Goal: Task Accomplishment & Management: Manage account settings

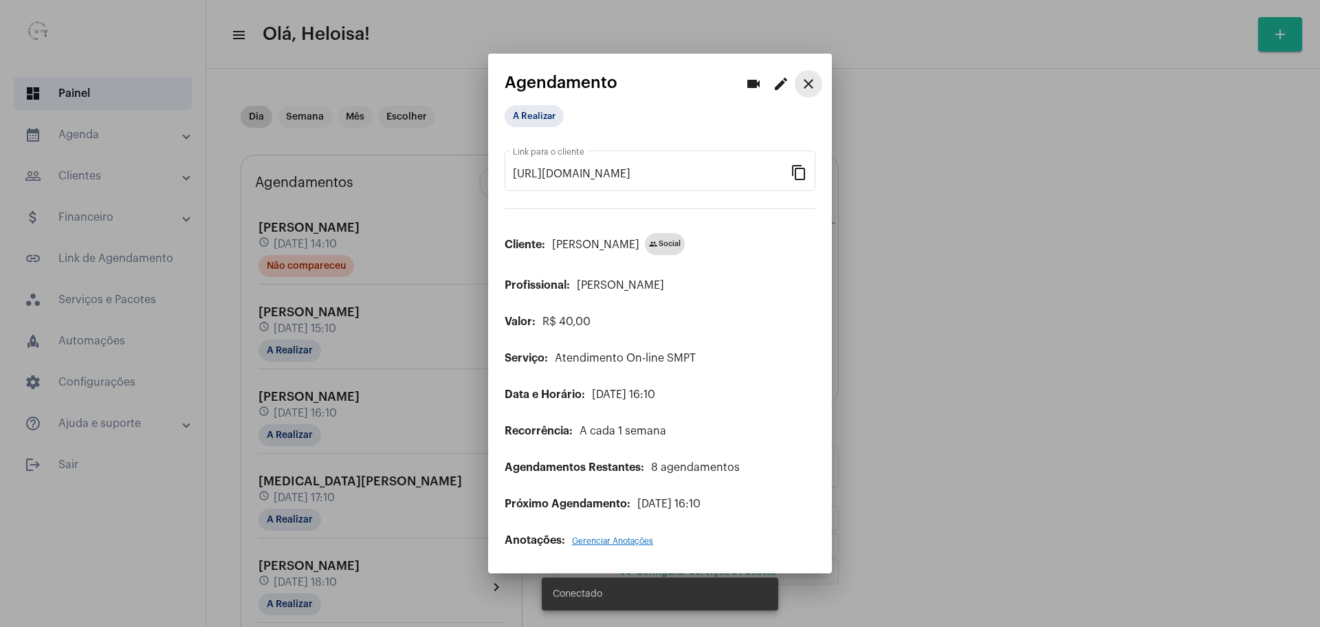
click at [814, 82] on mat-icon "close" at bounding box center [808, 84] width 16 height 16
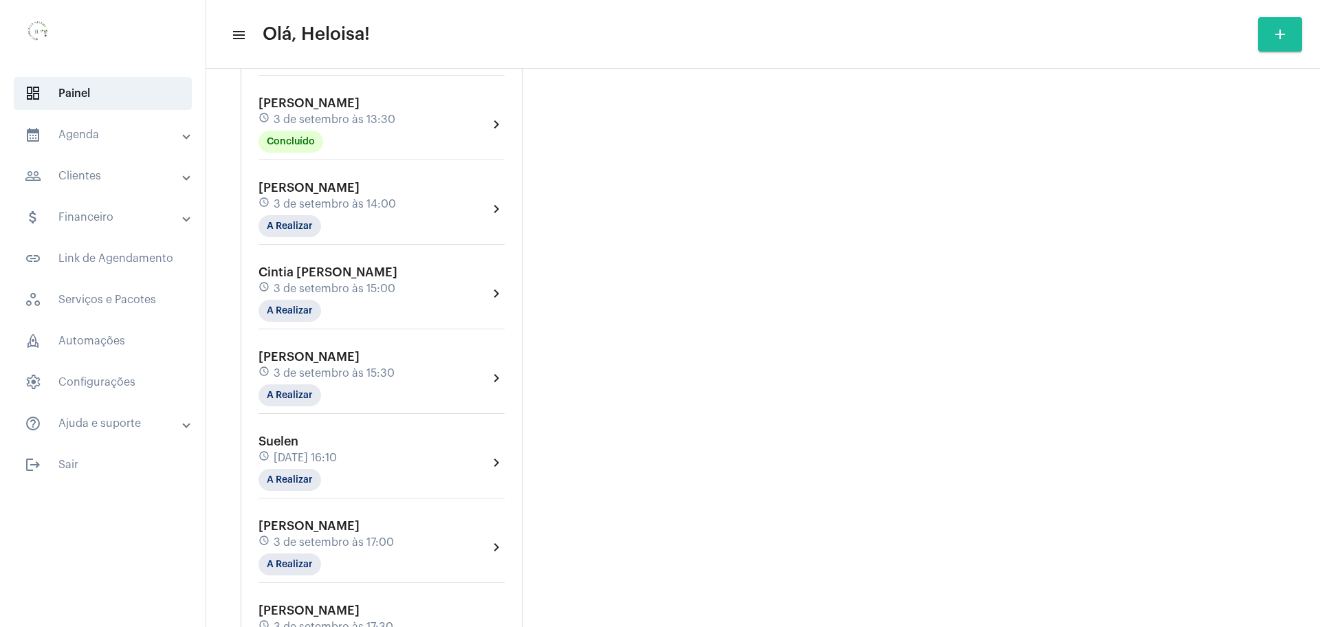
scroll to position [602, 0]
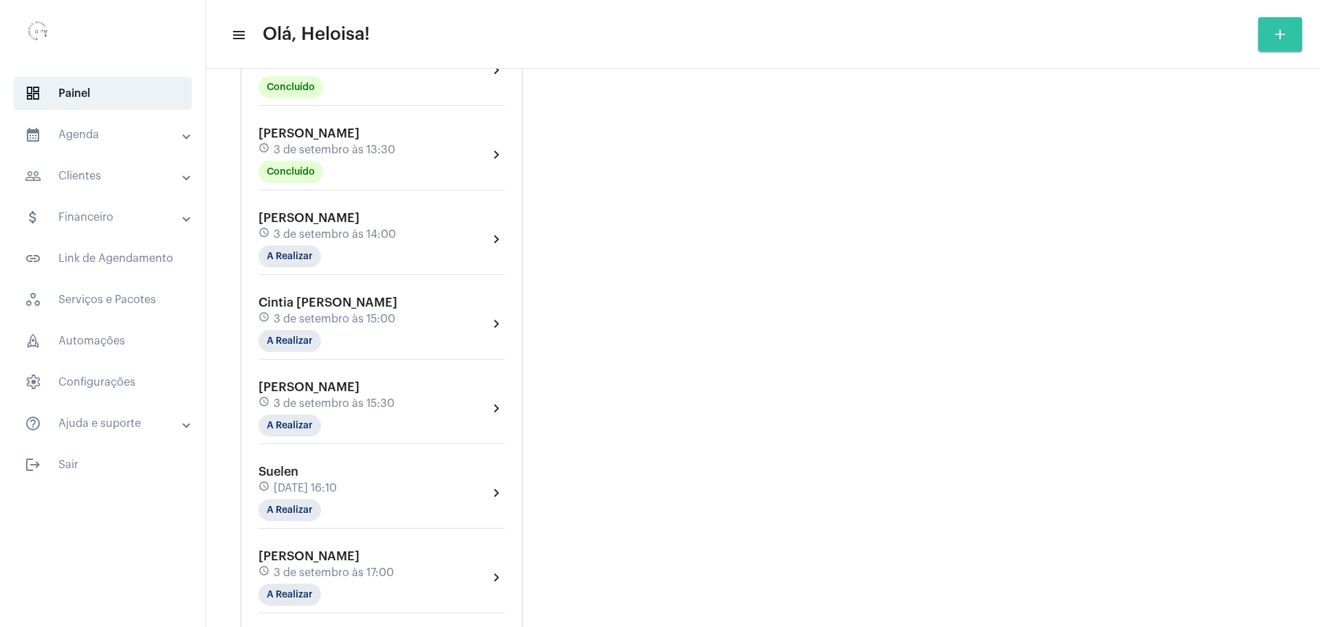
click at [1288, 39] on button "add" at bounding box center [1280, 34] width 44 height 34
click at [1222, 107] on span "add Novo Agendamento" at bounding box center [1203, 103] width 111 height 25
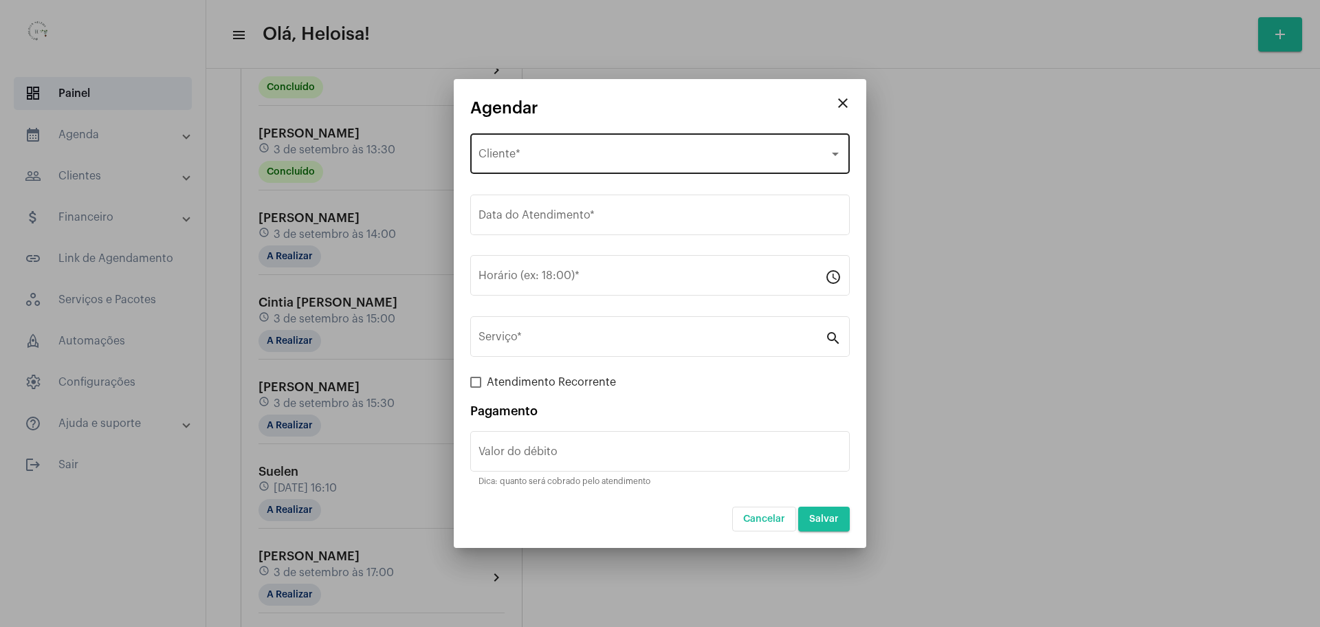
click at [734, 145] on div "Selecione o Cliente Cliente *" at bounding box center [659, 152] width 363 height 43
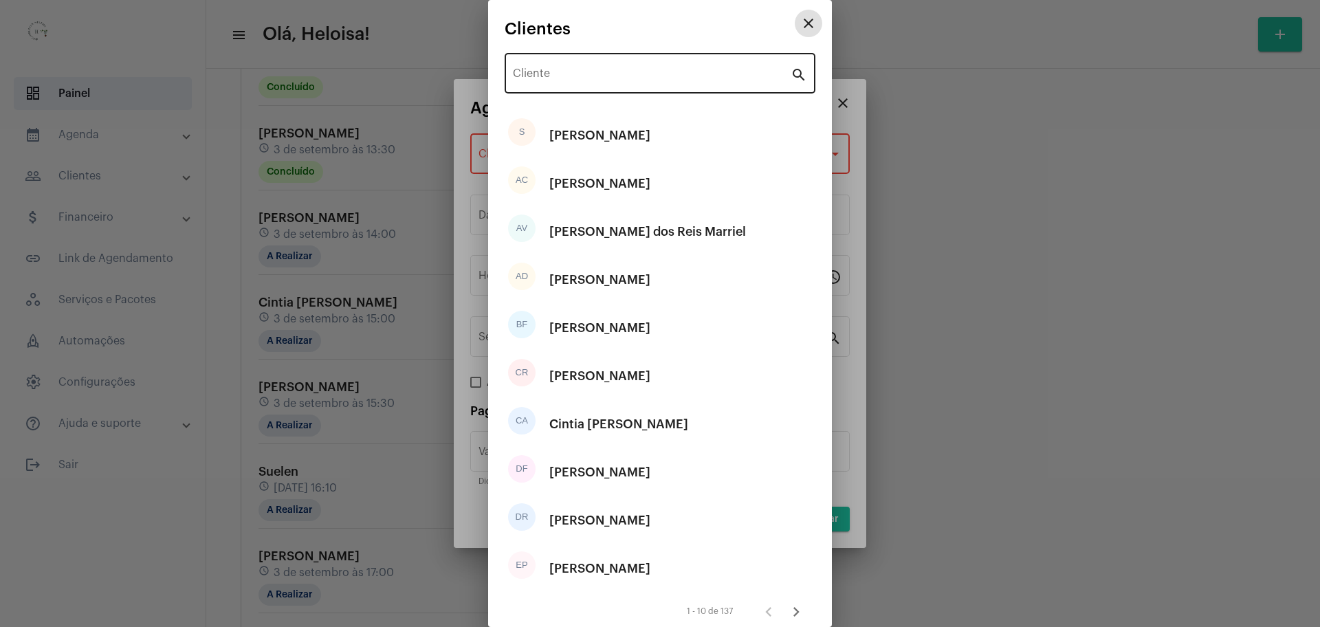
click at [648, 85] on div "Cliente" at bounding box center [652, 71] width 278 height 43
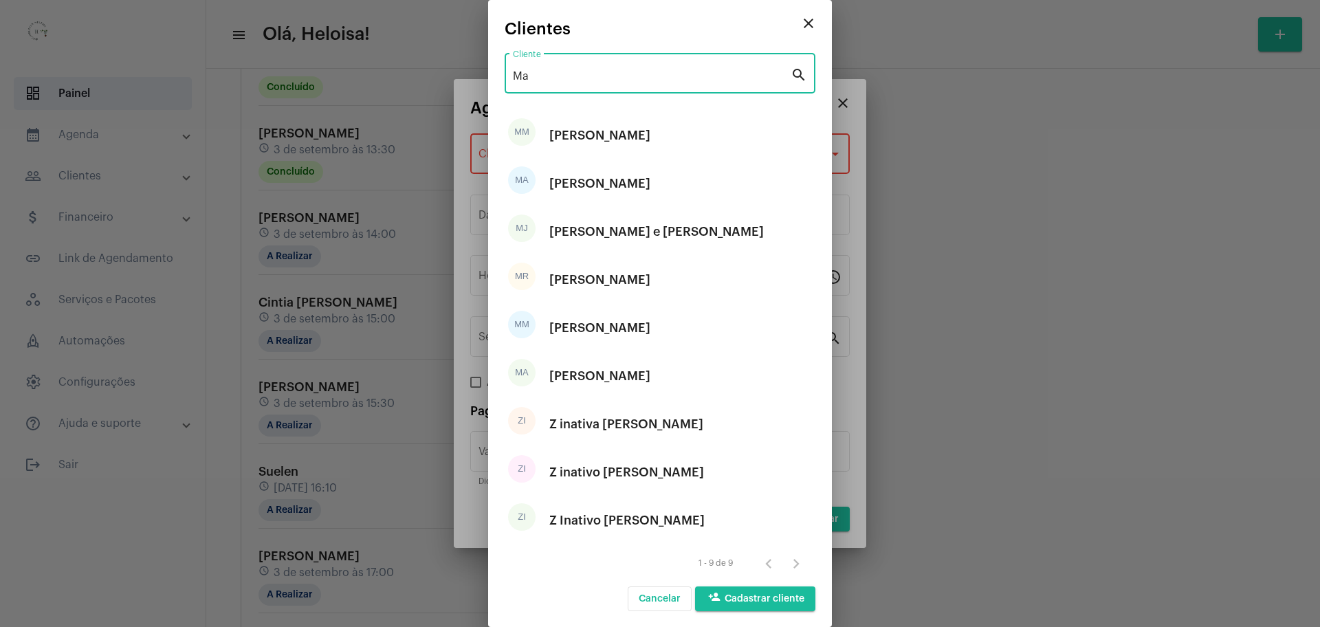
type input "Ma"
click at [804, 21] on button "close" at bounding box center [808, 23] width 27 height 27
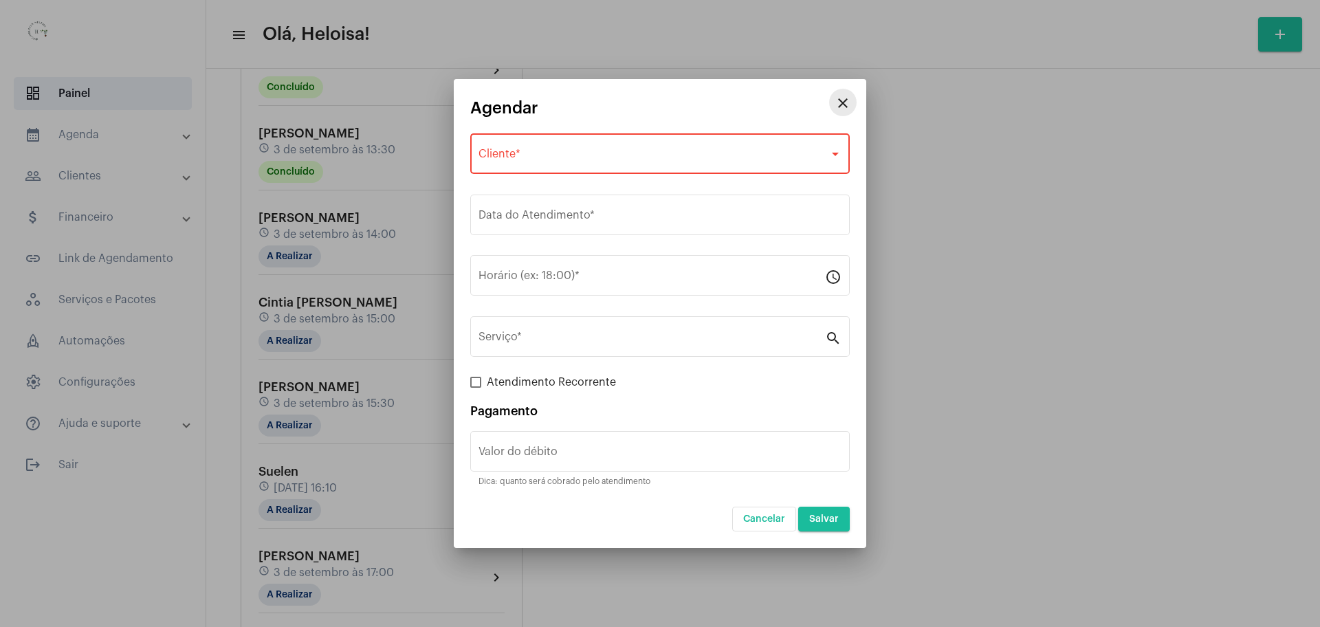
click at [842, 102] on mat-icon "close" at bounding box center [843, 103] width 16 height 16
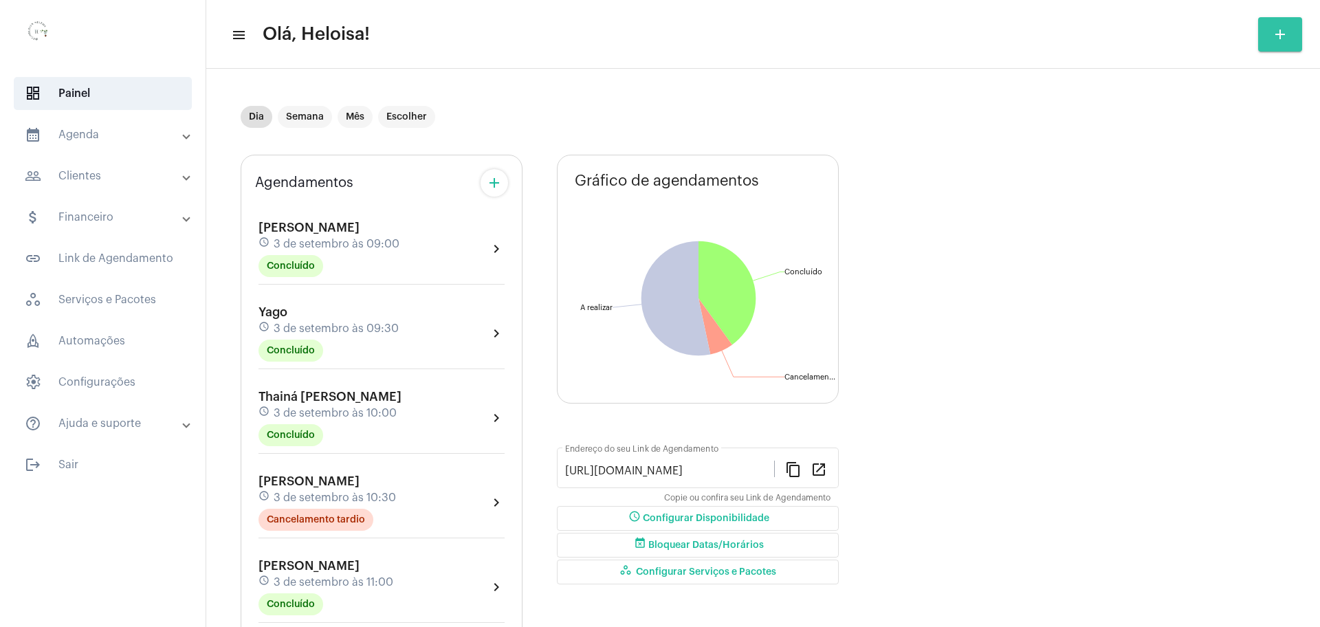
click at [1286, 32] on mat-icon "add" at bounding box center [1280, 34] width 16 height 16
click at [91, 137] on div at bounding box center [660, 313] width 1320 height 627
click at [79, 181] on mat-panel-title "people_outline Clientes" at bounding box center [104, 176] width 159 height 16
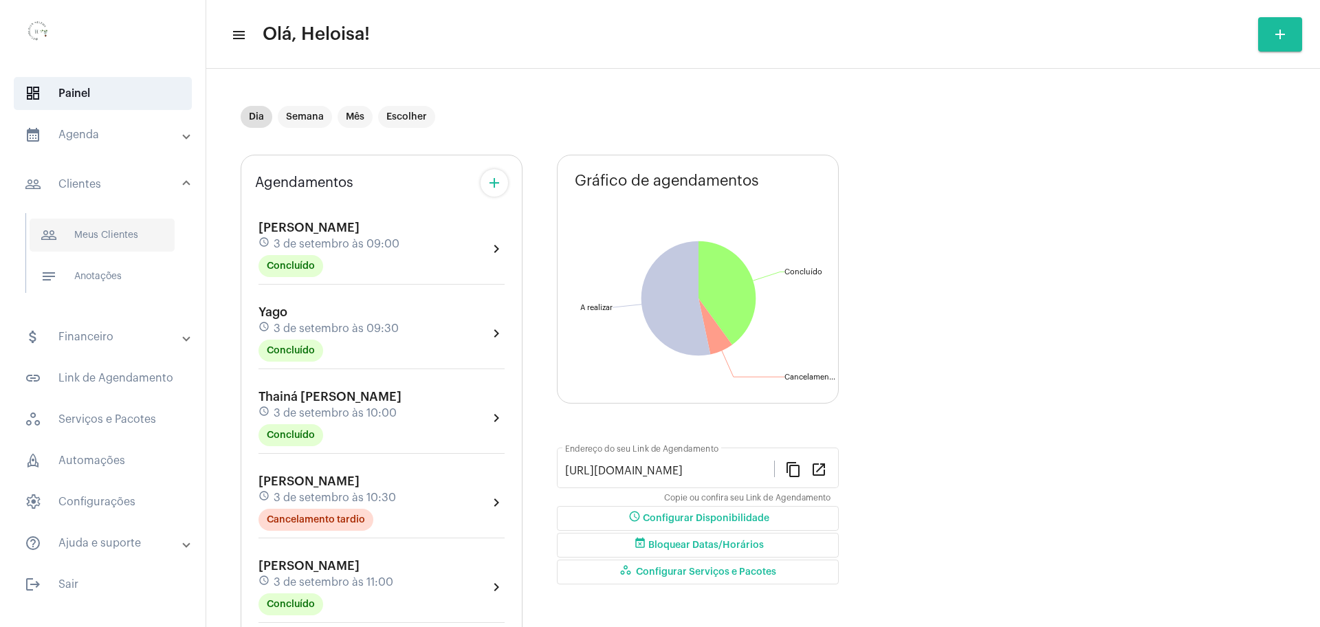
click at [102, 232] on span "people_outline Meus Clientes" at bounding box center [102, 235] width 145 height 33
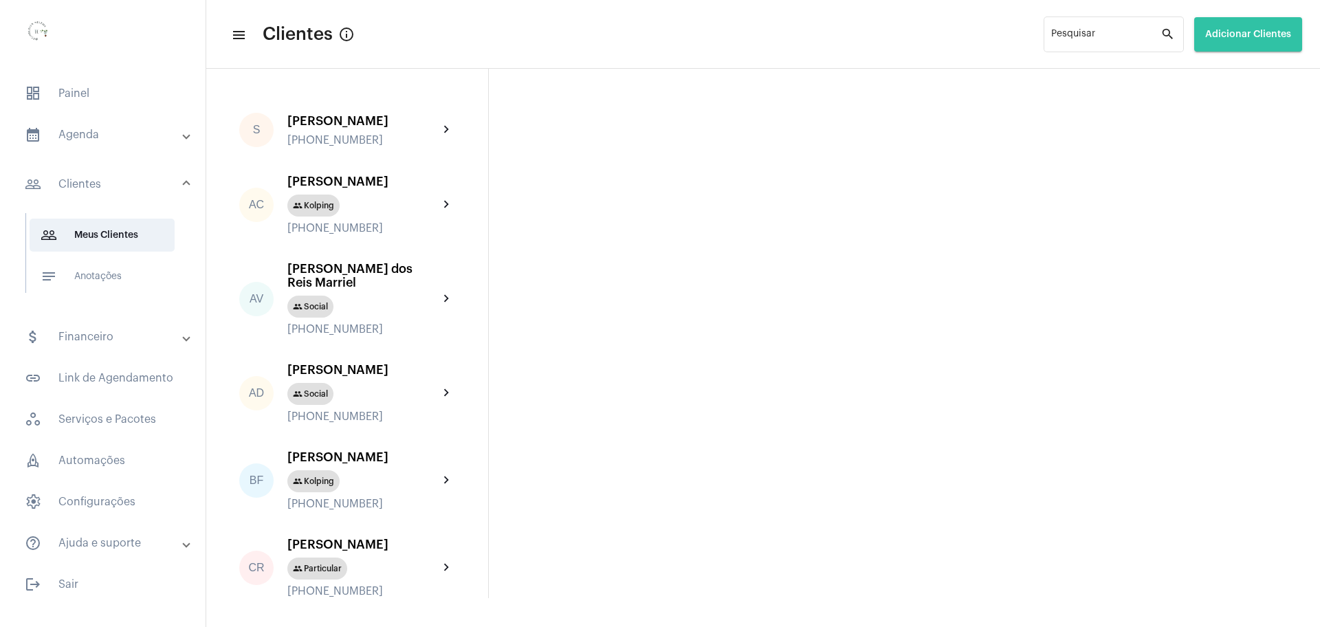
click at [1269, 37] on span "Adicionar Clientes" at bounding box center [1248, 35] width 86 height 10
click at [1261, 82] on span "add Novo Cliente" at bounding box center [1246, 72] width 80 height 25
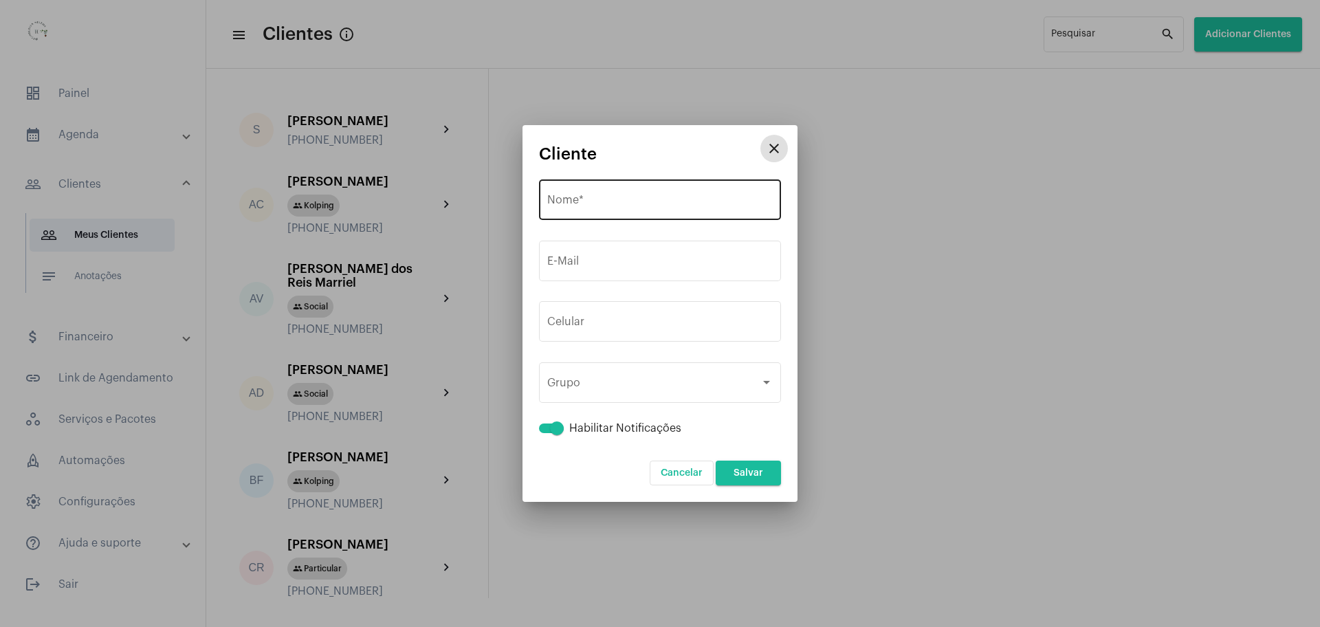
click at [630, 197] on input "Nome *" at bounding box center [659, 203] width 225 height 12
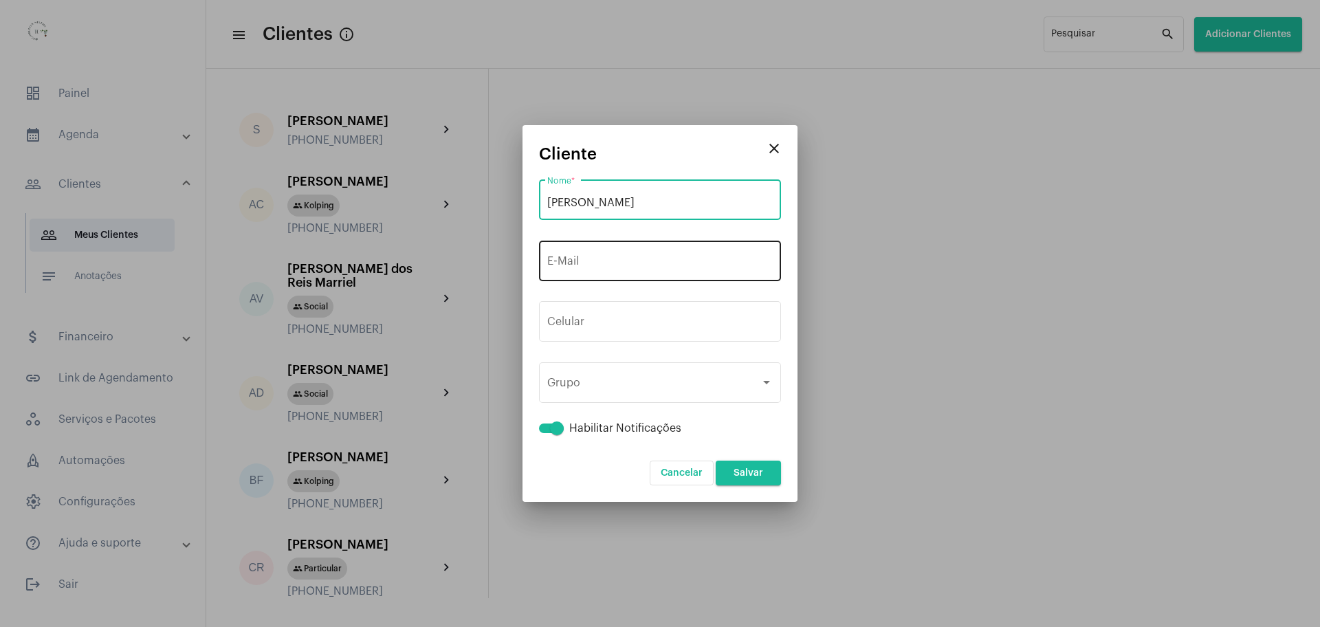
type input "[PERSON_NAME]"
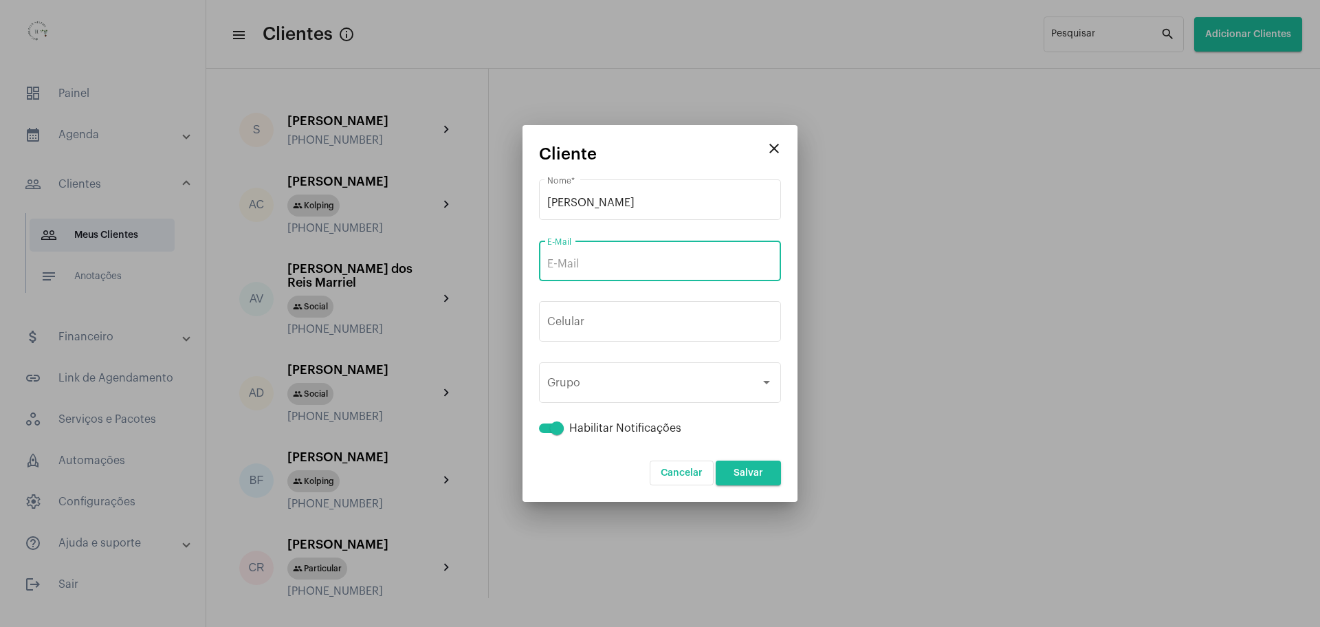
click at [645, 258] on input "E-Mail" at bounding box center [659, 264] width 225 height 12
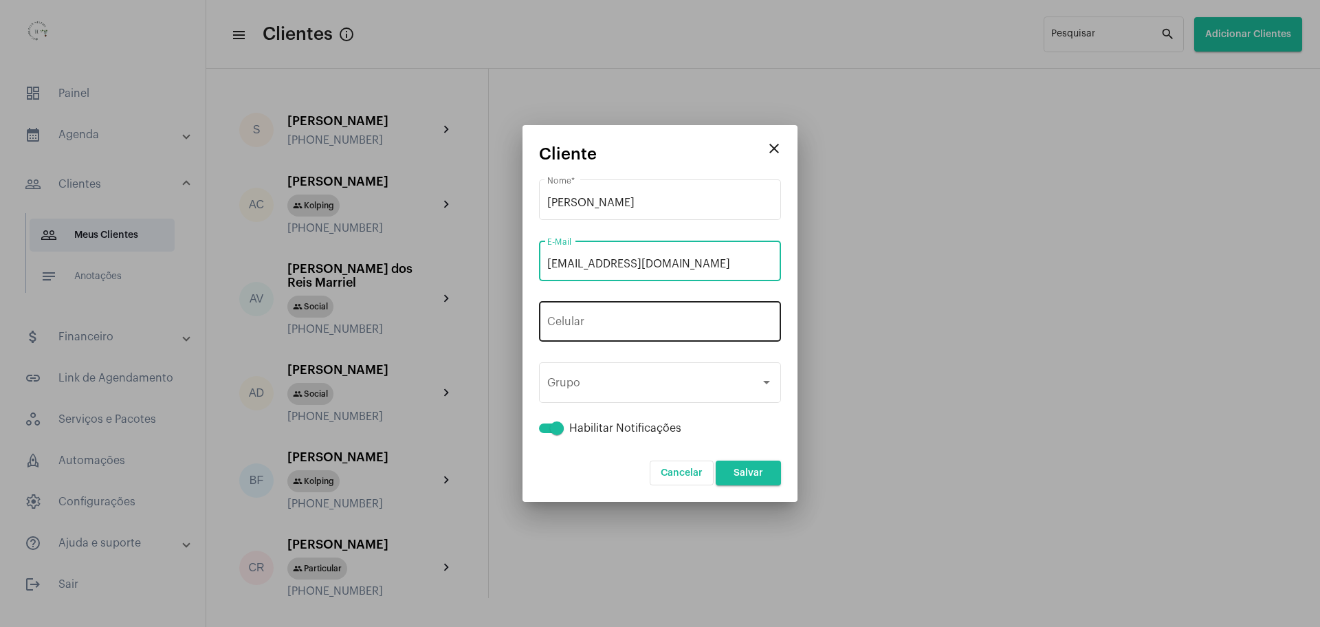
type input "[EMAIL_ADDRESS][DOMAIN_NAME]"
click at [608, 306] on div "+55 Celular" at bounding box center [659, 319] width 225 height 43
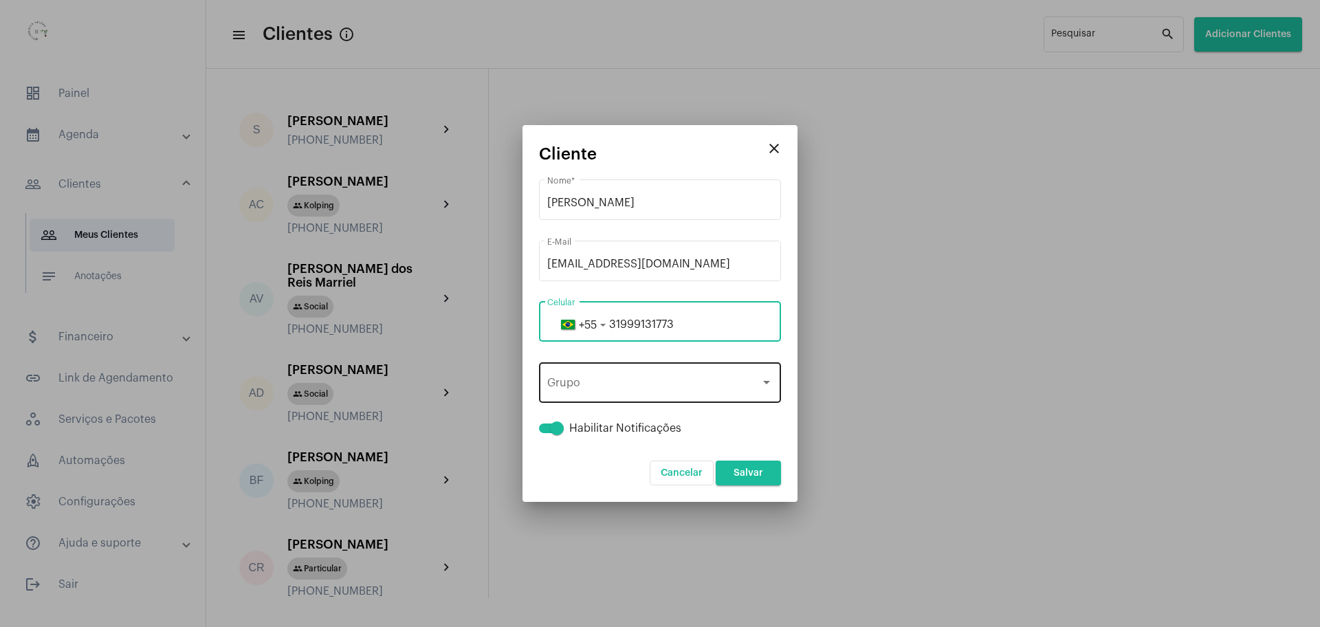
type input "31999131773"
click at [604, 386] on div "Grupo" at bounding box center [653, 385] width 213 height 12
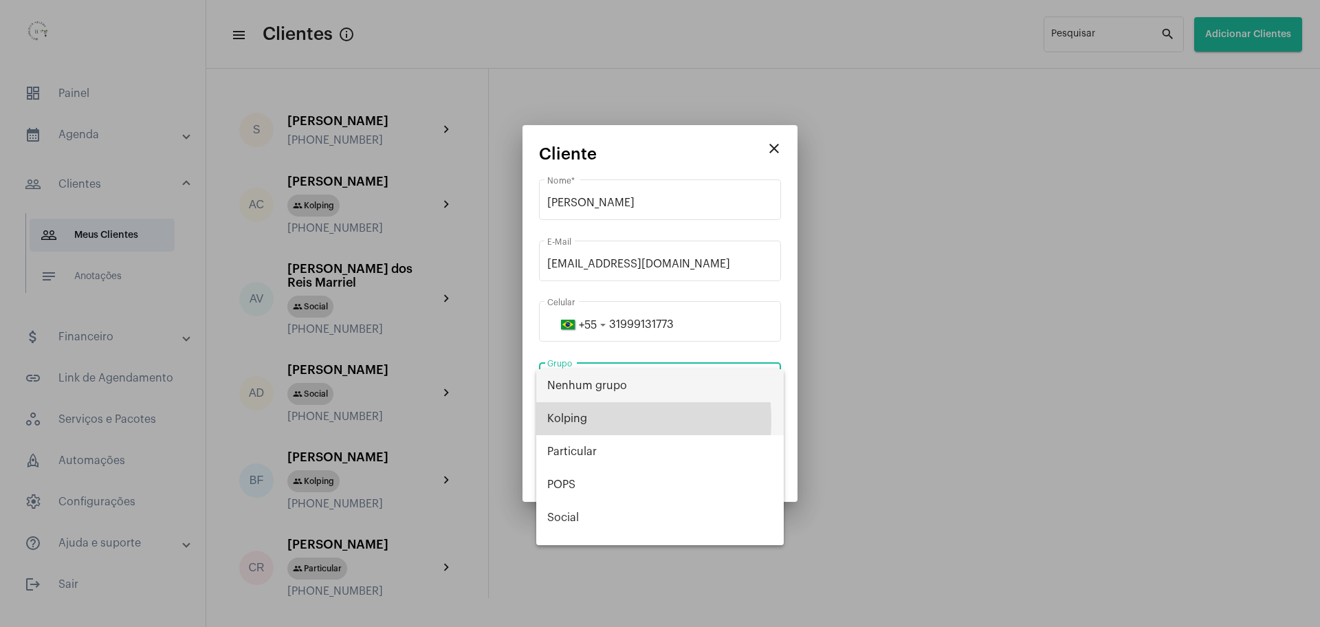
click at [573, 420] on span "Kolping" at bounding box center [659, 418] width 225 height 33
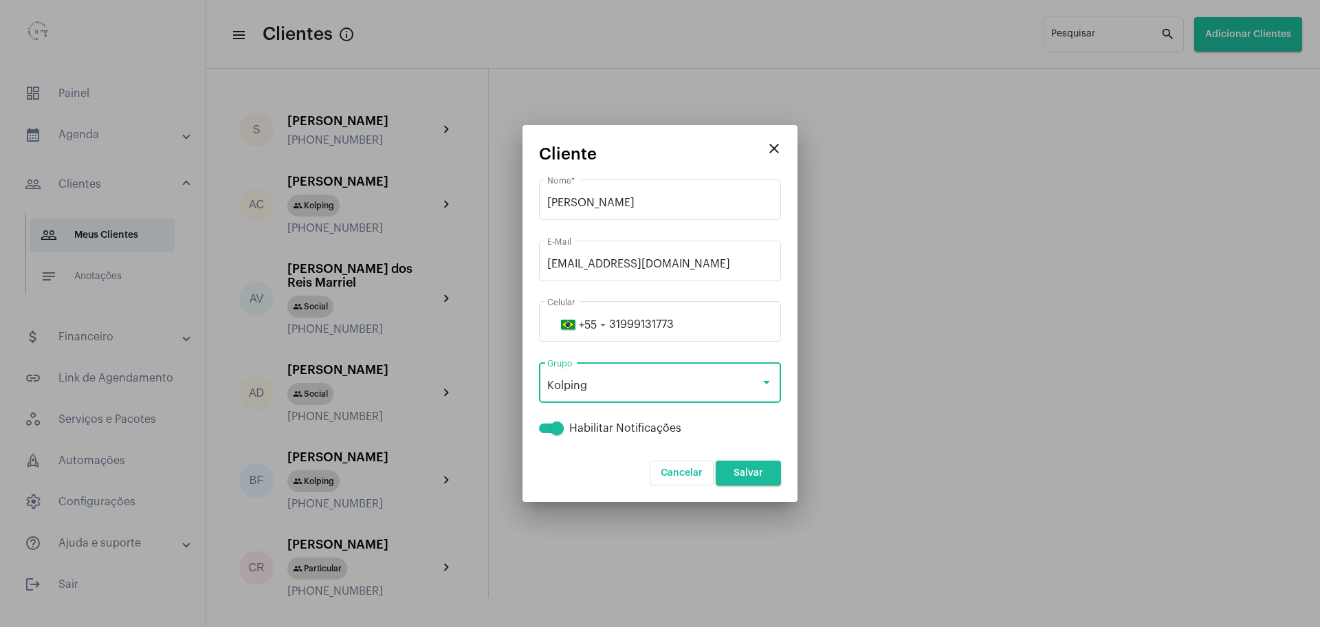
click at [753, 474] on span "Salvar" at bounding box center [749, 473] width 30 height 10
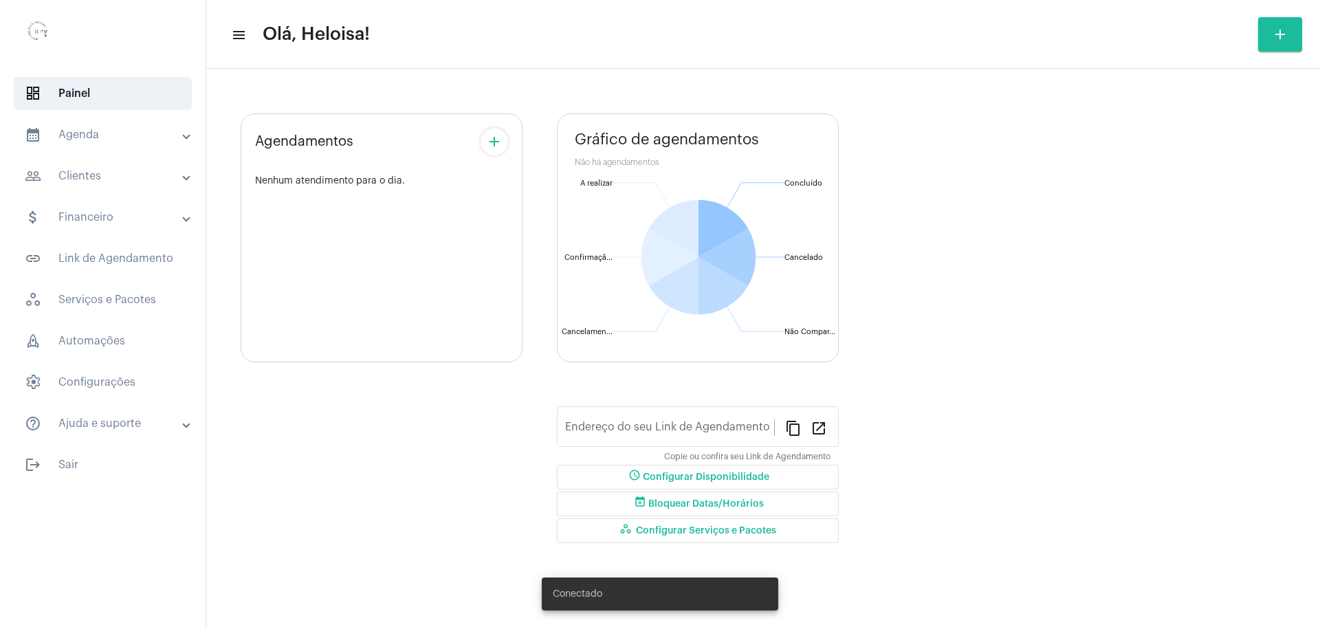
type input "[URL][DOMAIN_NAME]"
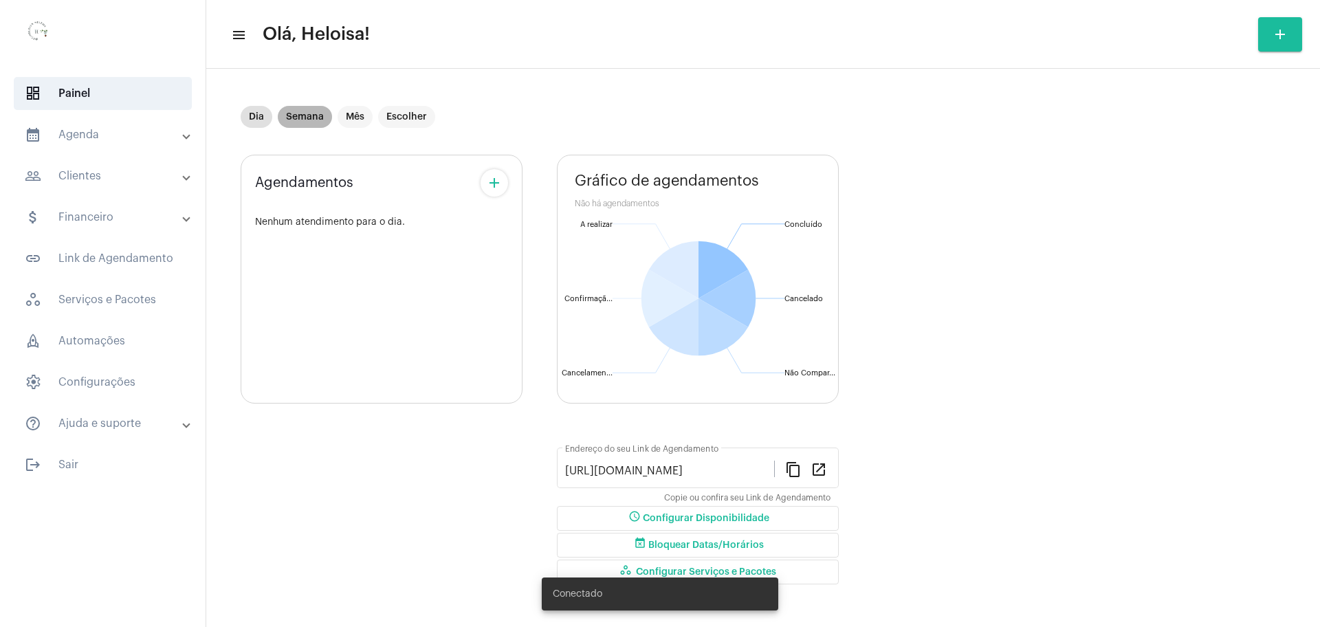
click at [298, 123] on mat-chip "Semana" at bounding box center [305, 117] width 54 height 22
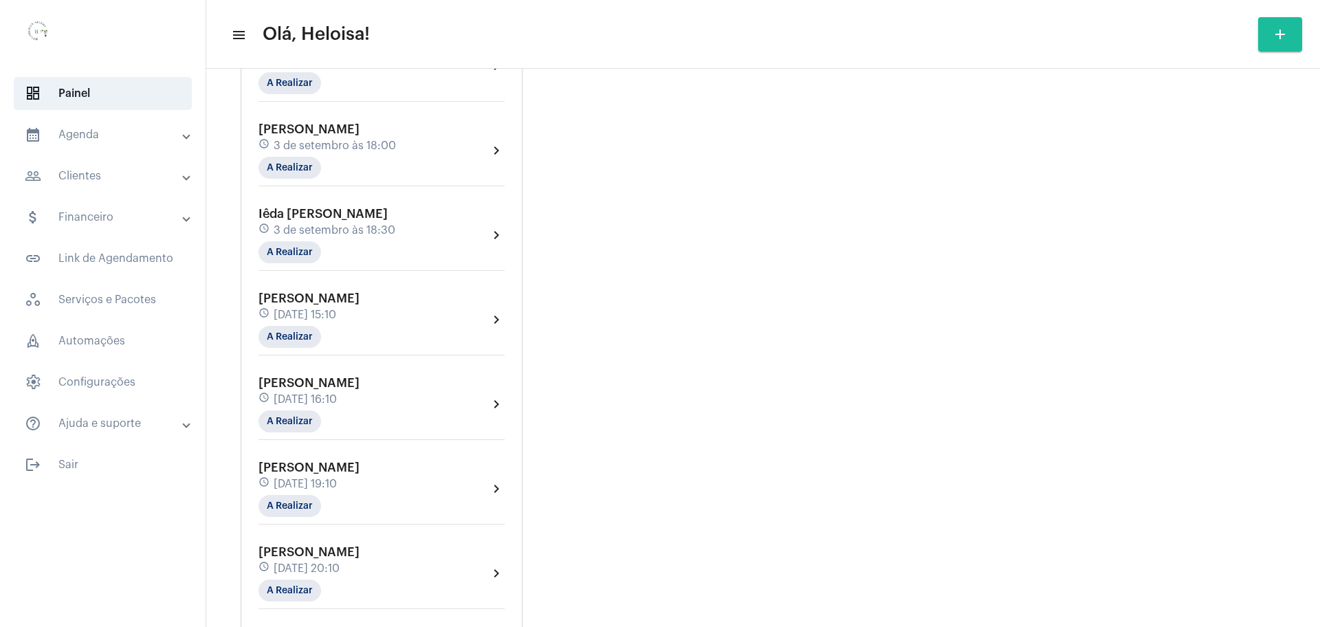
scroll to position [1992, 0]
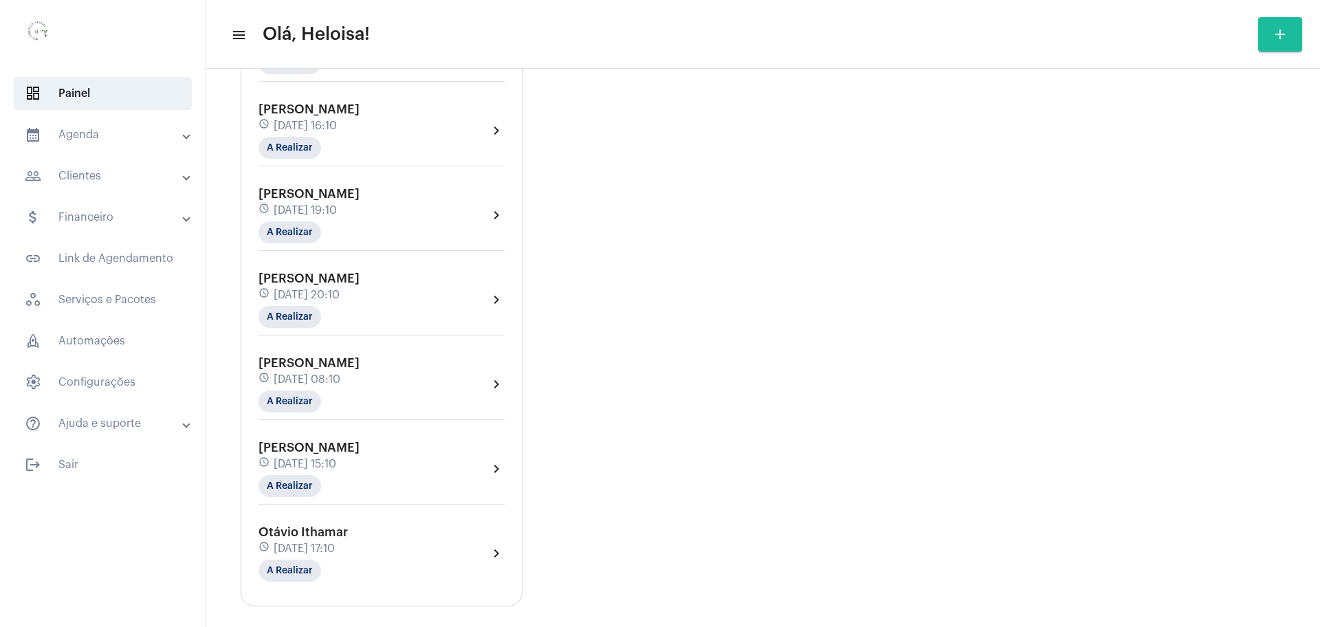
click at [307, 525] on div "Otávio Ithamar schedule [DATE] 17:10 A Realizar" at bounding box center [302, 553] width 89 height 56
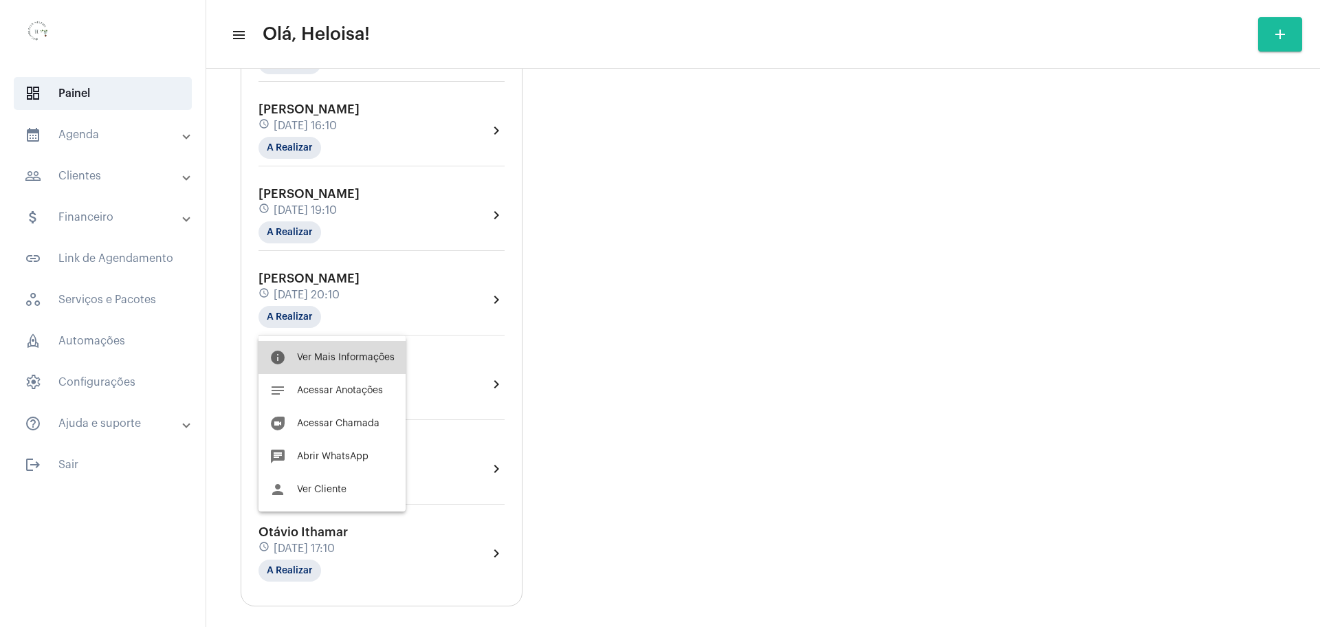
click at [363, 354] on span "Ver Mais Informações" at bounding box center [346, 358] width 98 height 10
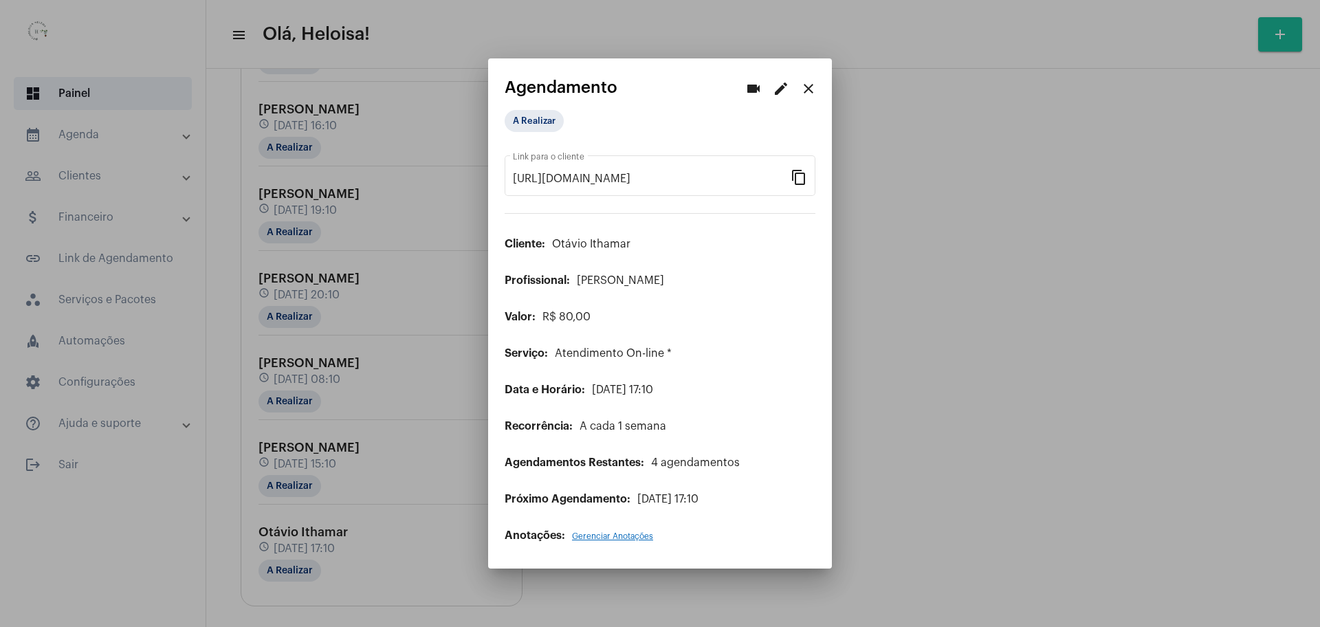
click at [783, 87] on mat-icon "edit" at bounding box center [781, 88] width 16 height 16
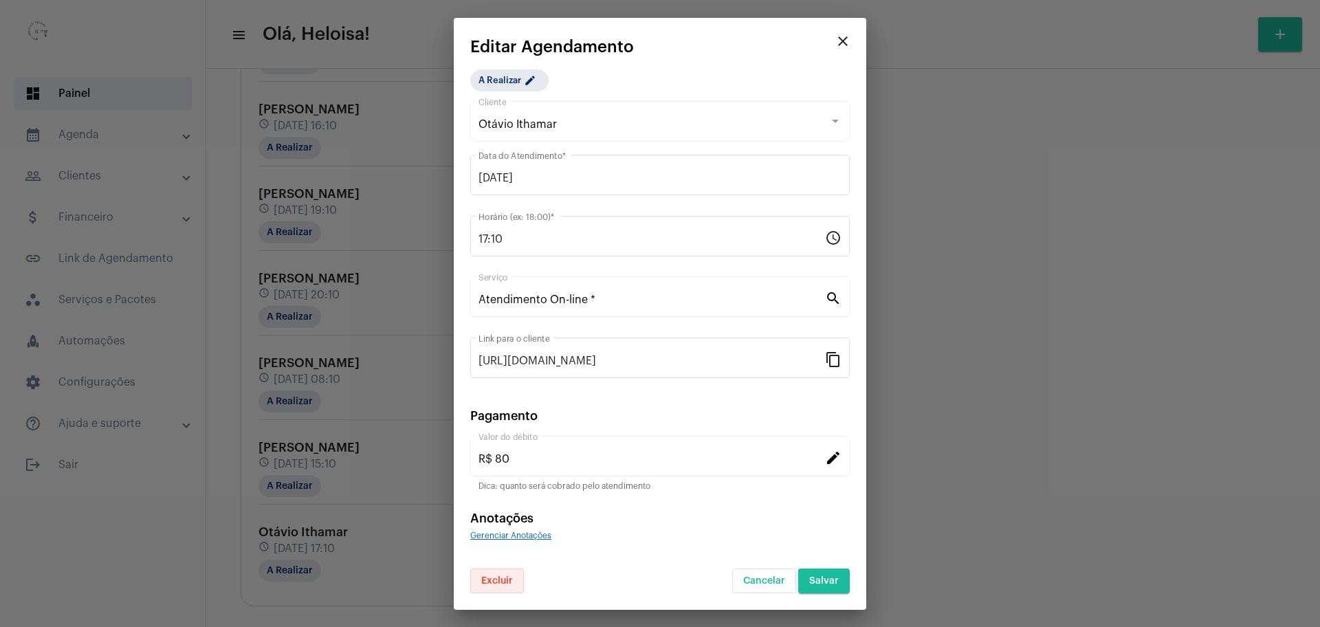
click at [493, 580] on span "Excluir" at bounding box center [497, 581] width 32 height 10
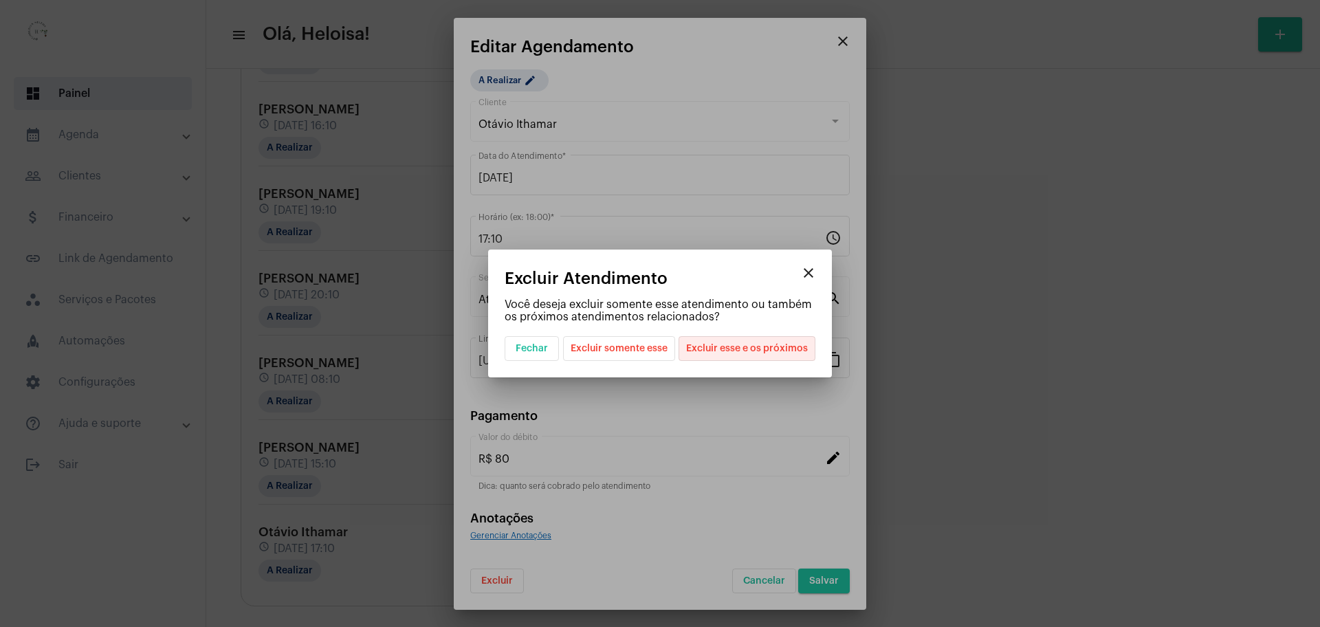
click at [749, 357] on span "Excluir esse e os próximos" at bounding box center [747, 348] width 122 height 23
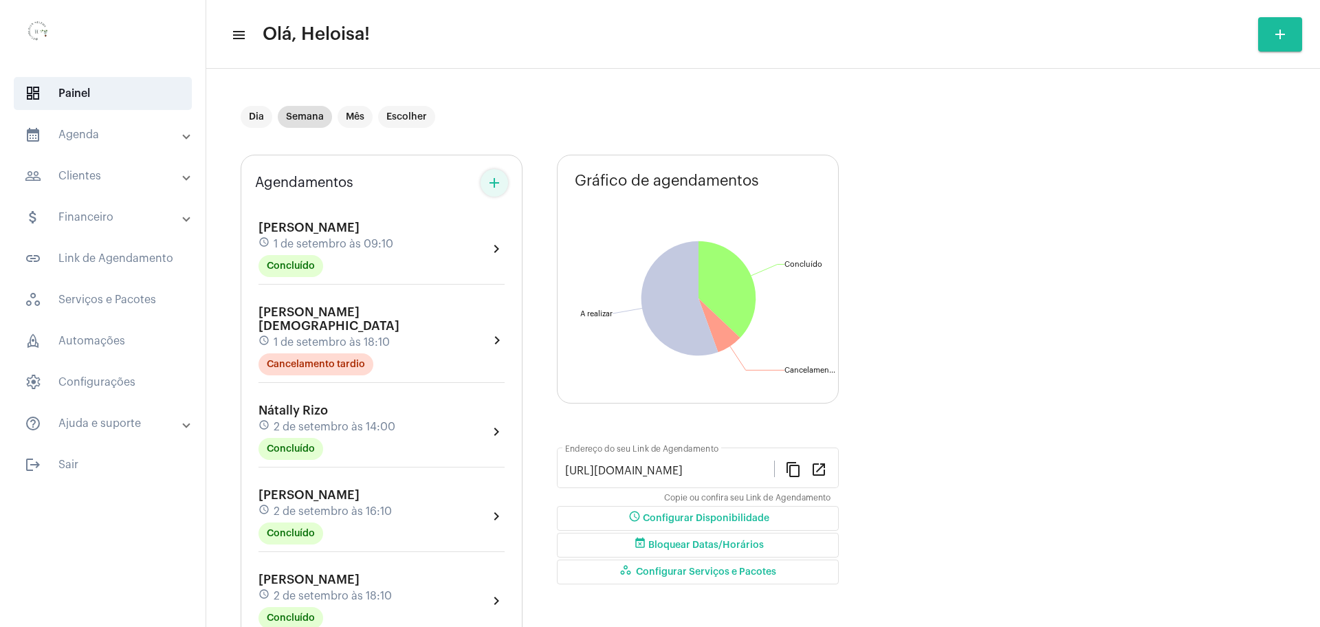
click at [497, 186] on mat-icon "add" at bounding box center [494, 183] width 16 height 16
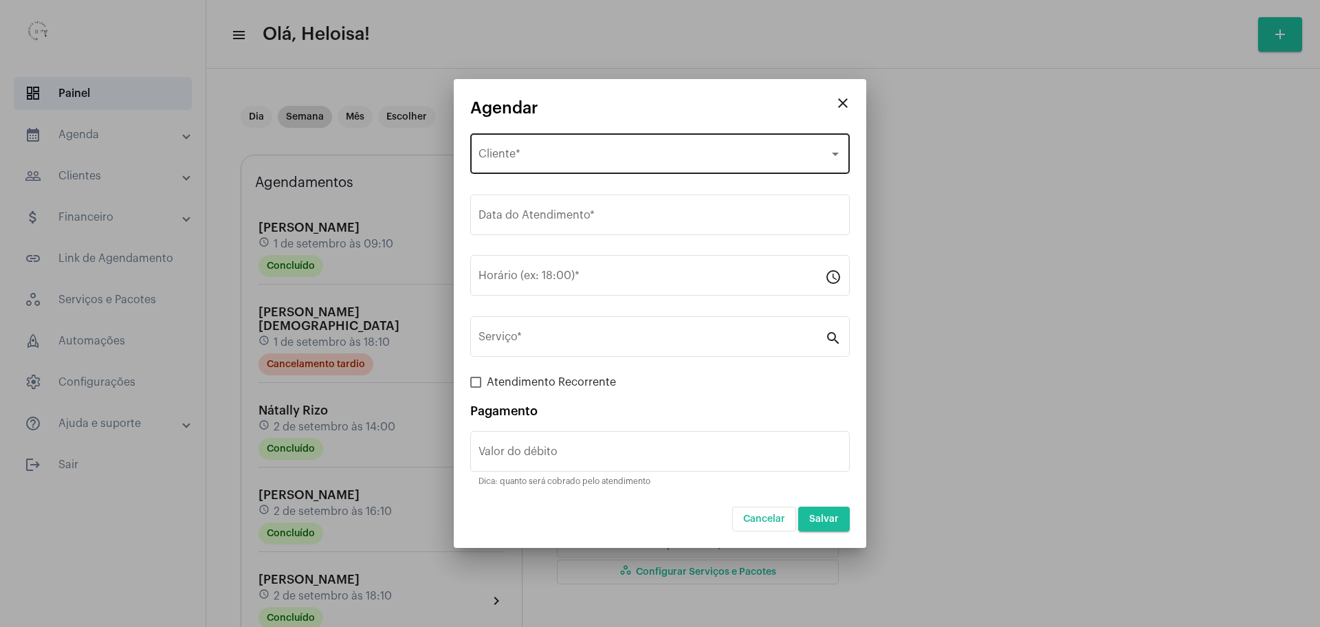
click at [574, 158] on span "Selecione o Cliente" at bounding box center [653, 157] width 351 height 12
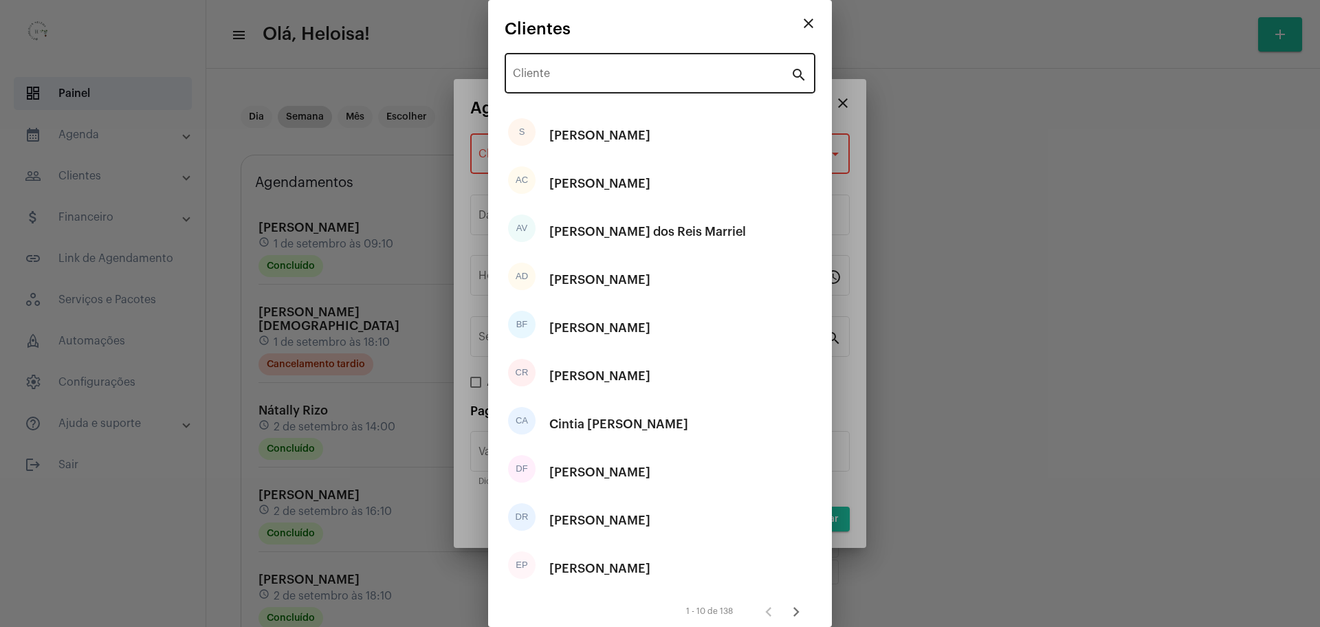
click at [601, 69] on div "Cliente" at bounding box center [652, 71] width 278 height 43
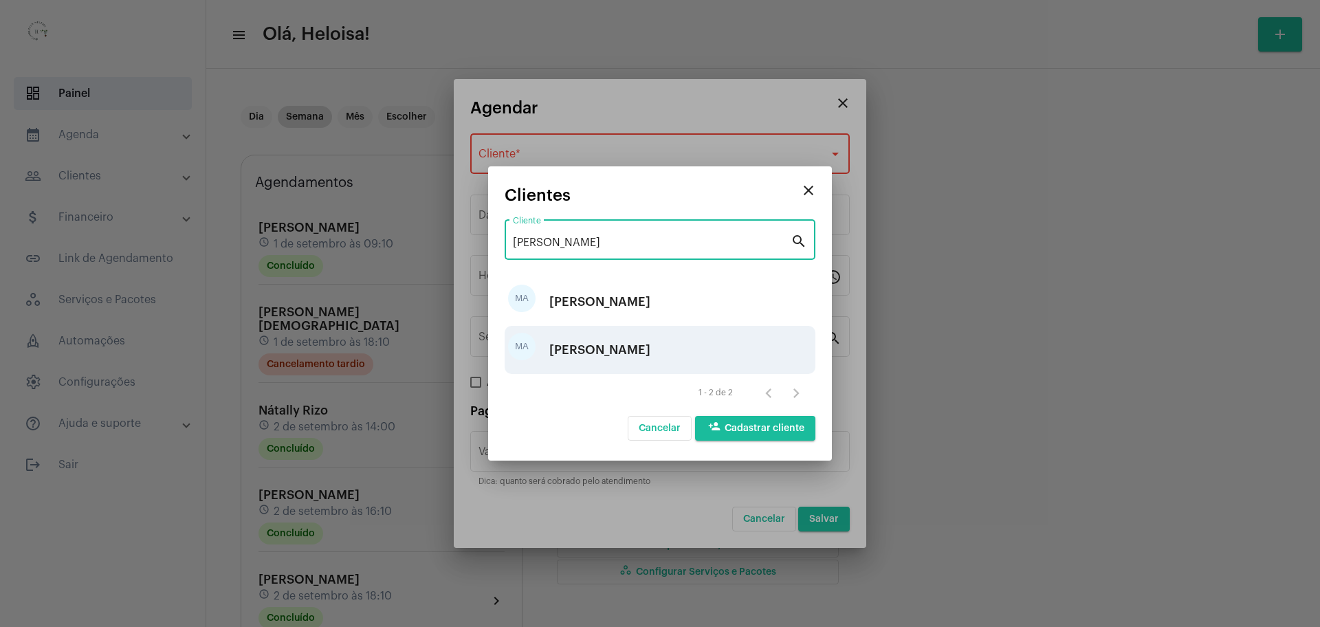
type input "maria ali"
click at [636, 357] on div "[PERSON_NAME]" at bounding box center [599, 349] width 101 height 41
type input "R$"
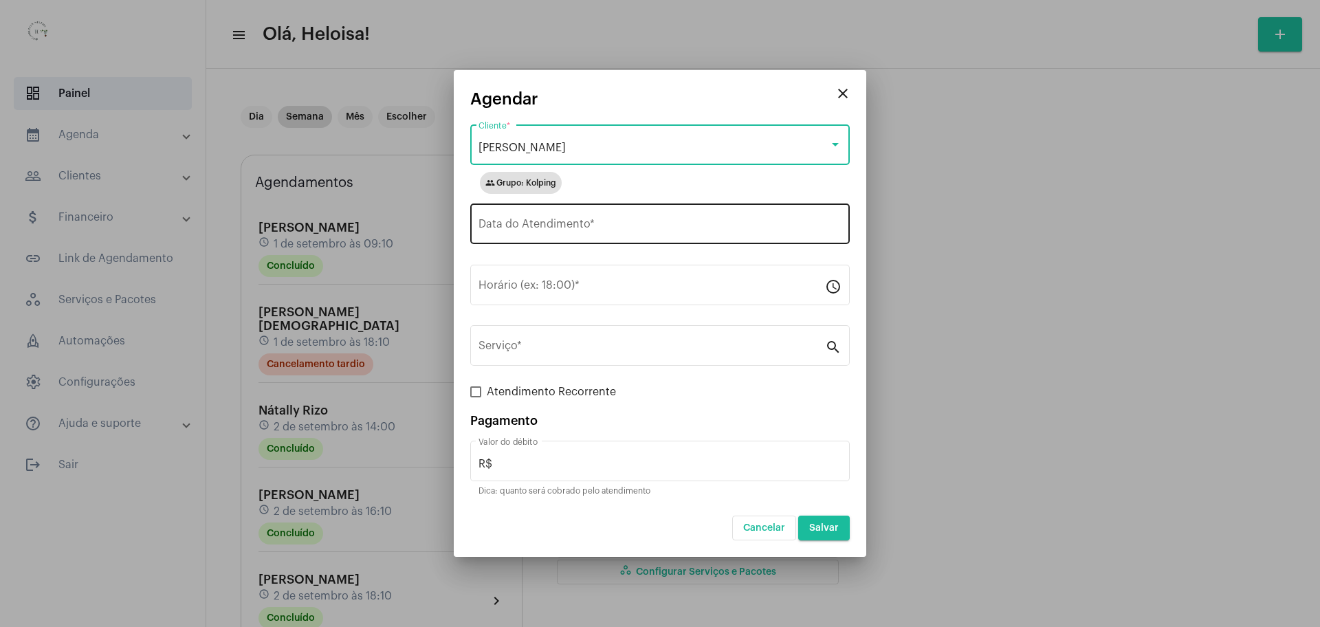
click at [657, 227] on input "Data do Atendimento *" at bounding box center [659, 227] width 363 height 12
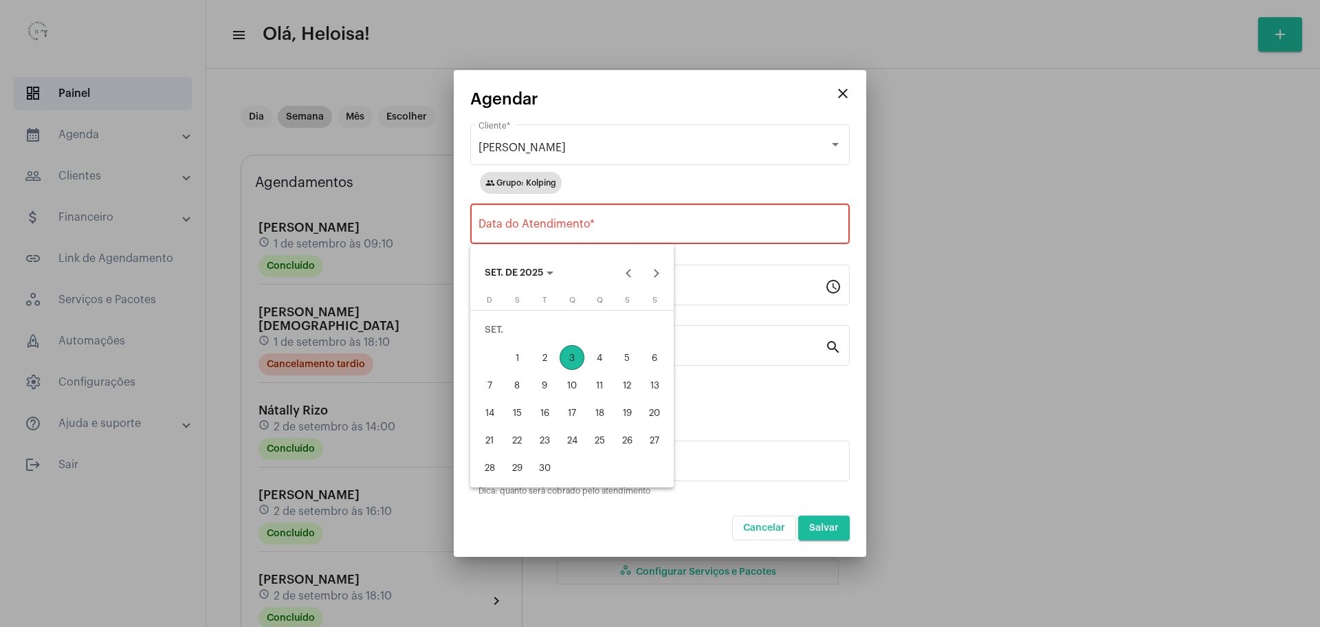
drag, startPoint x: 571, startPoint y: 361, endPoint x: 629, endPoint y: 364, distance: 58.5
click at [629, 364] on tr "1 2 3 4 5 6" at bounding box center [572, 357] width 192 height 27
click at [630, 359] on div "5" at bounding box center [627, 357] width 25 height 25
type input "05/09/2025"
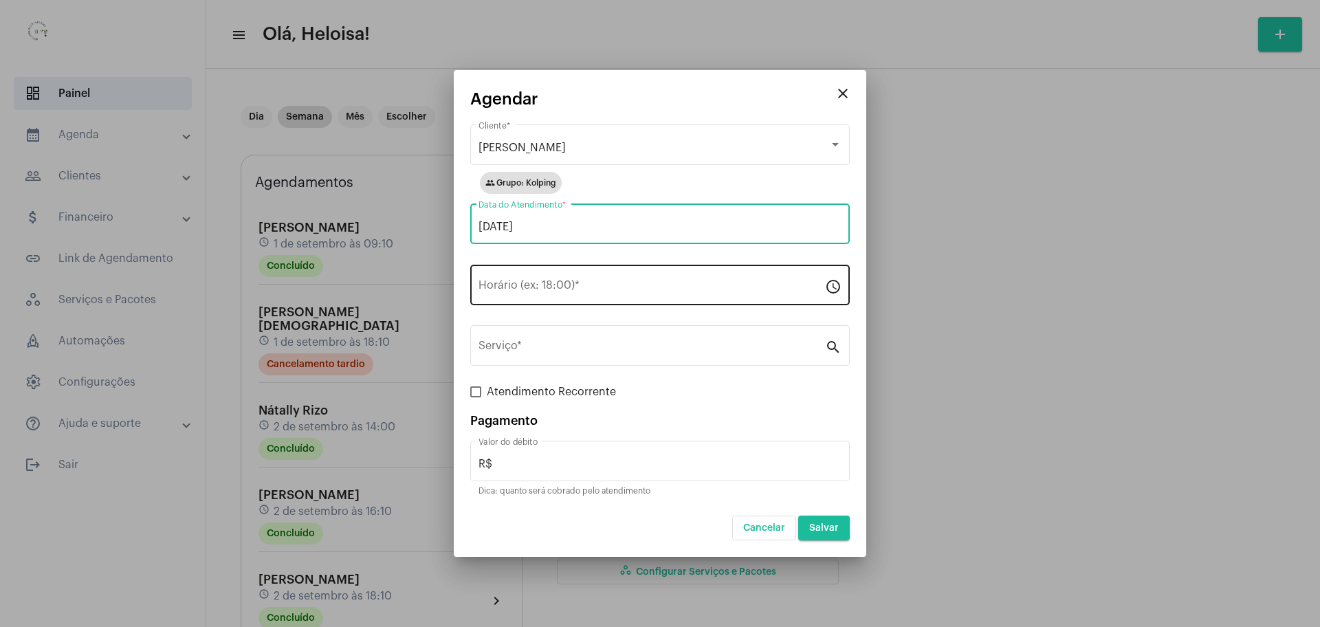
click at [595, 282] on input "Horário (ex: 18:00) *" at bounding box center [651, 288] width 346 height 12
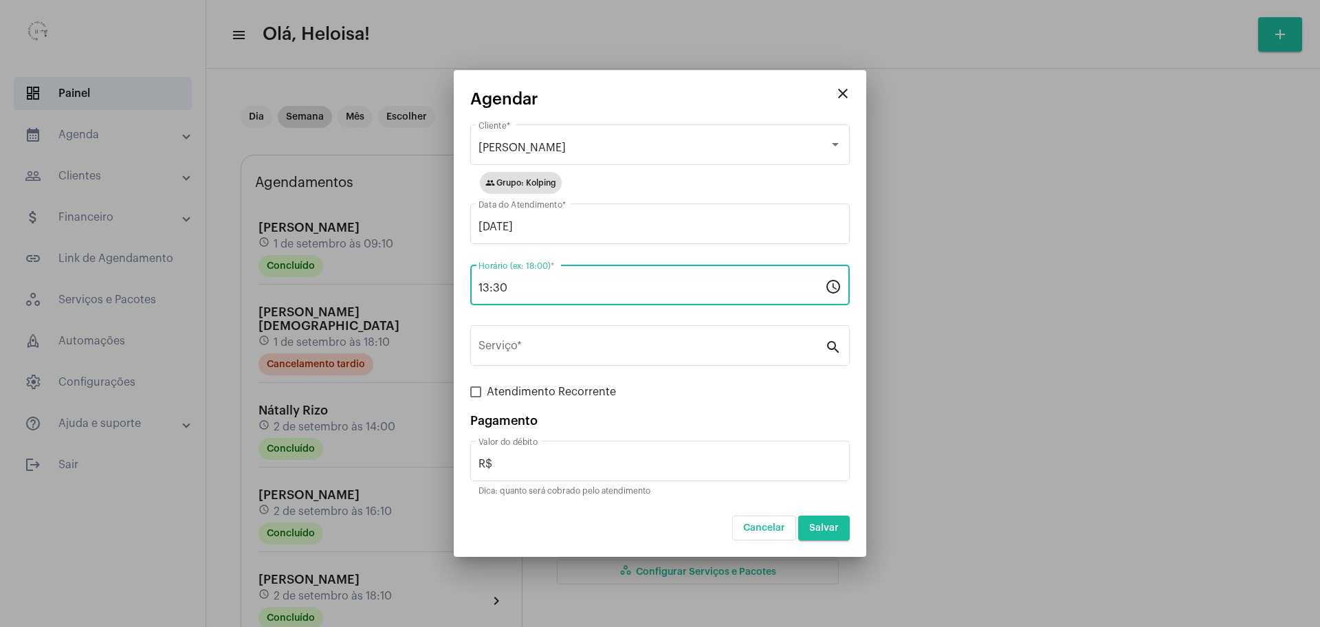
type input "13:30"
click at [674, 87] on mat-dialog-container "close Agendar Maria Alice Dos Santos - Kolping Cliente * group Grupo: Kolping 0…" at bounding box center [660, 313] width 412 height 487
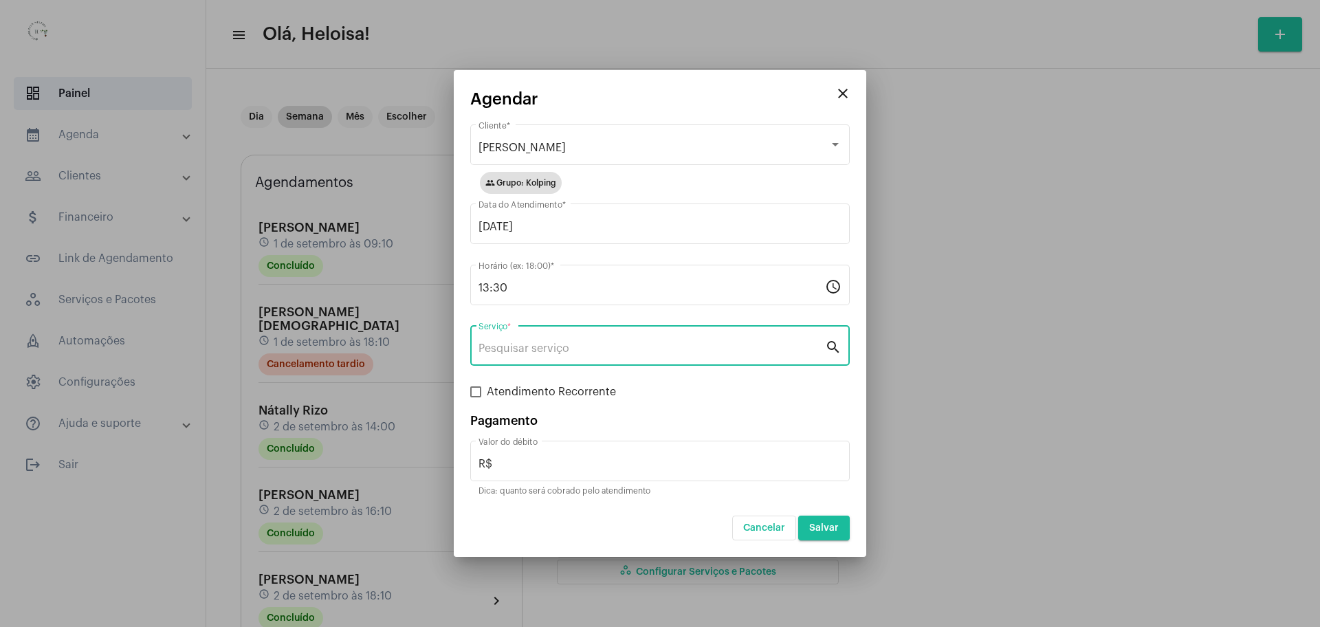
click at [582, 346] on input "Serviço *" at bounding box center [651, 348] width 346 height 12
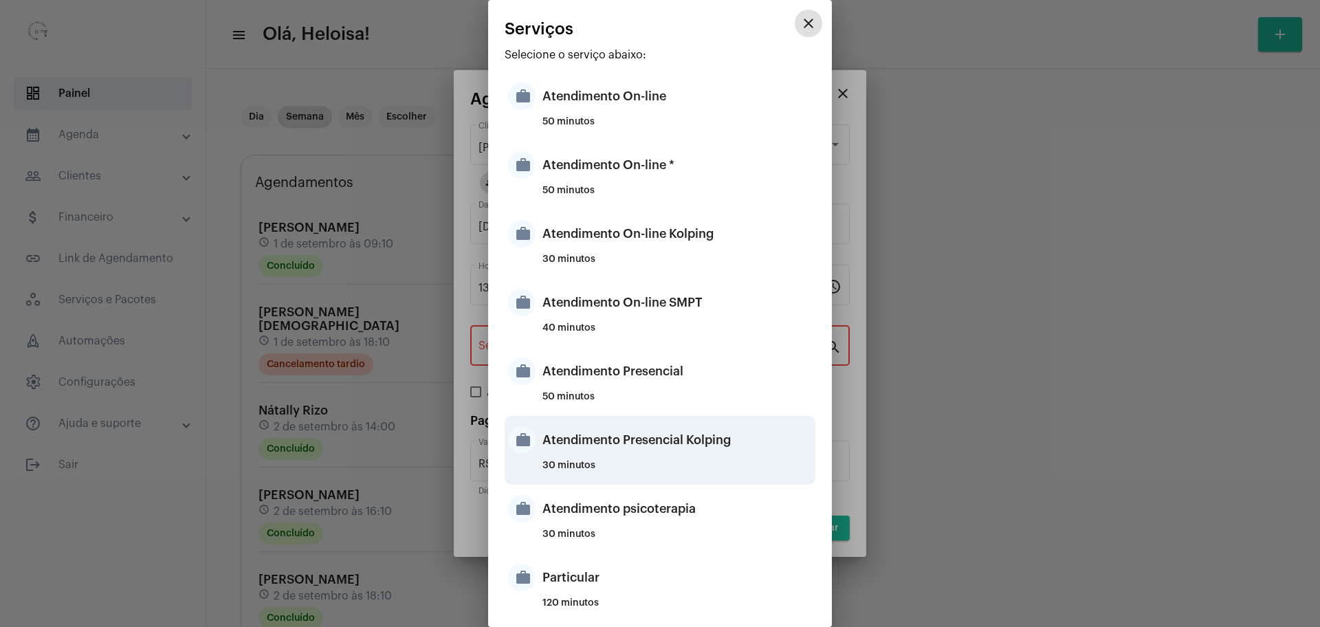
scroll to position [86, 0]
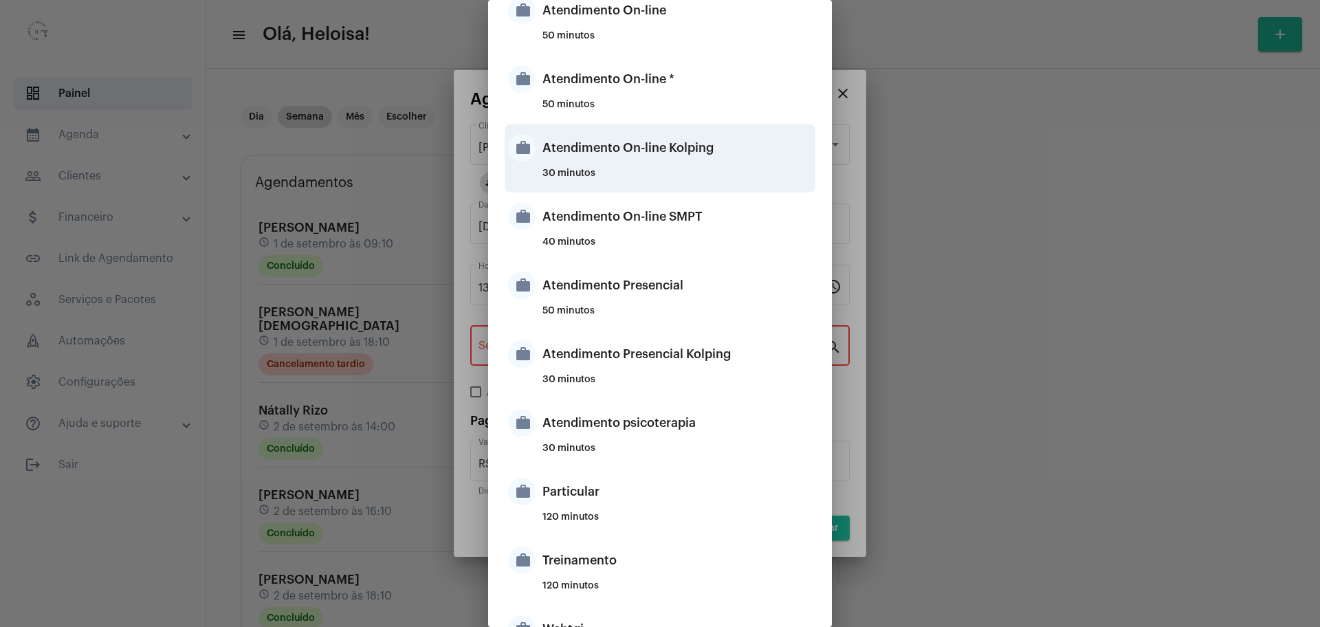
click at [648, 160] on div "Atendimento On-line Kolping" at bounding box center [676, 147] width 269 height 41
type input "Atendimento On-line Kolping"
type input "R$ 40"
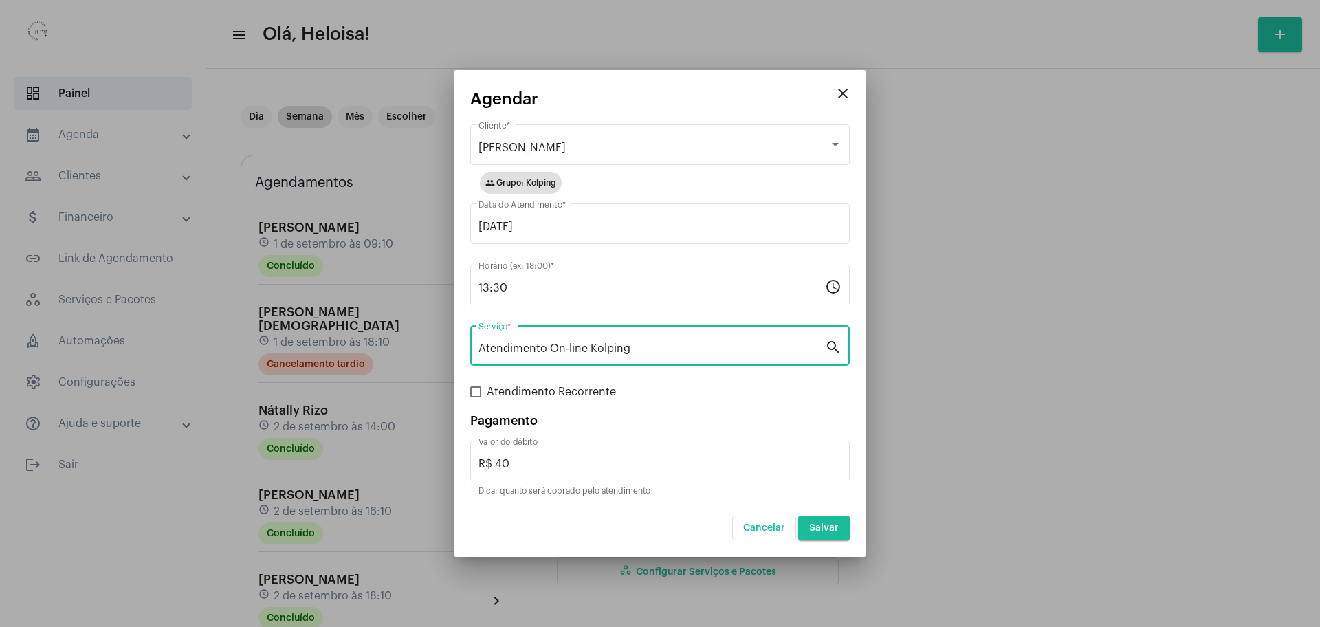
click at [481, 385] on label "Atendimento Recorrente" at bounding box center [543, 392] width 146 height 16
click at [476, 397] on input "Atendimento Recorrente" at bounding box center [475, 397] width 1 height 1
checkbox input "true"
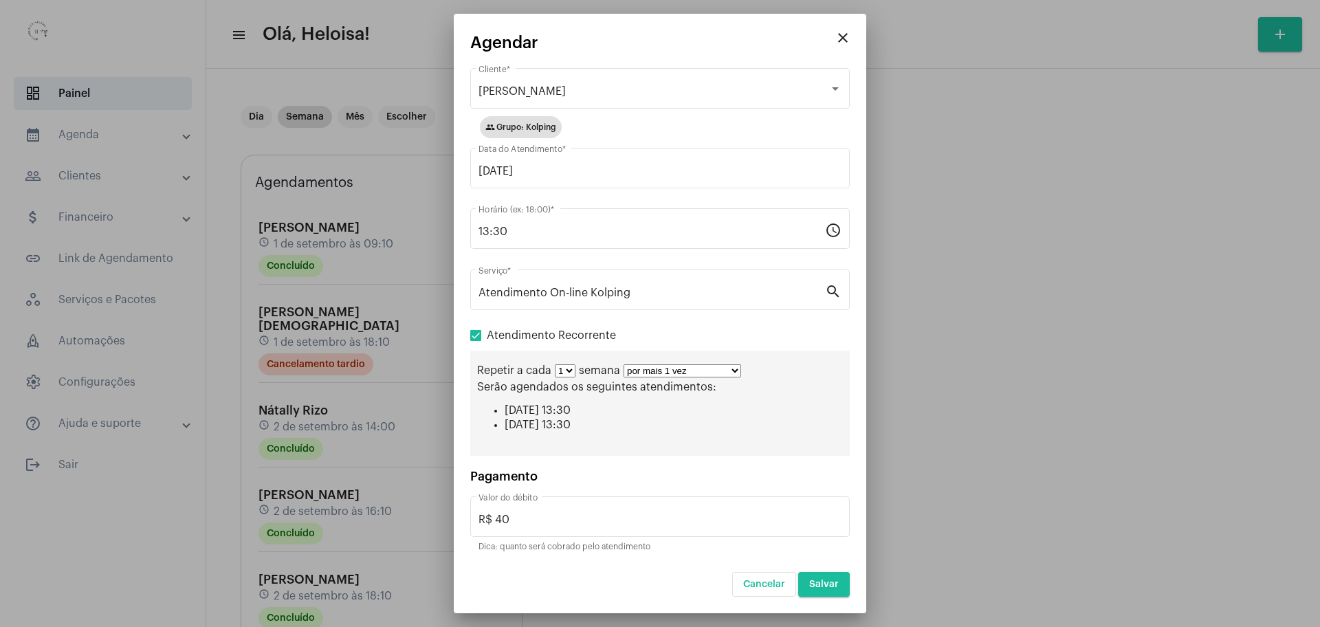
click at [707, 359] on div "Repetir a cada 1 2 3 4 5 6 7 8 semana por mais 1 vez por mais 2 vezes por mais …" at bounding box center [659, 403] width 379 height 105
click at [707, 372] on select "por mais 1 vez por mais 2 vezes por mais 3 vezes por mais 4 vezes por mais 5 ve…" at bounding box center [683, 370] width 118 height 13
select select "9: 10"
click at [624, 364] on select "por mais 1 vez por mais 2 vezes por mais 3 vezes por mais 4 vezes por mais 5 ve…" at bounding box center [683, 370] width 118 height 13
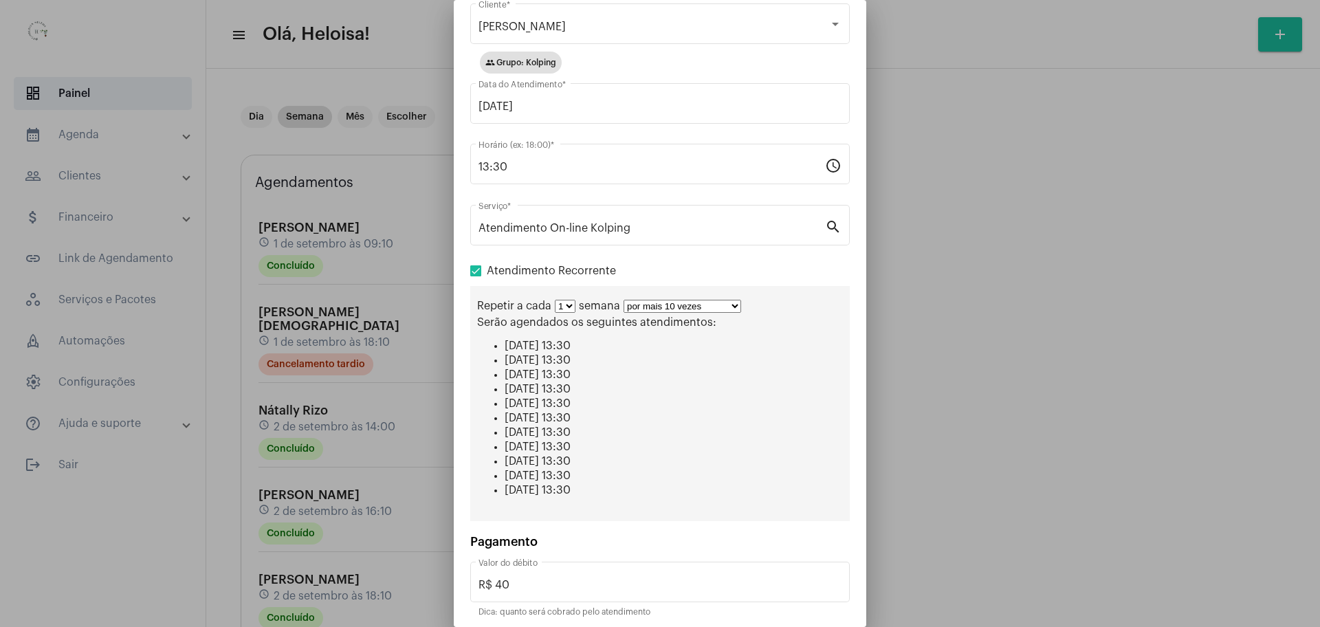
scroll to position [102, 0]
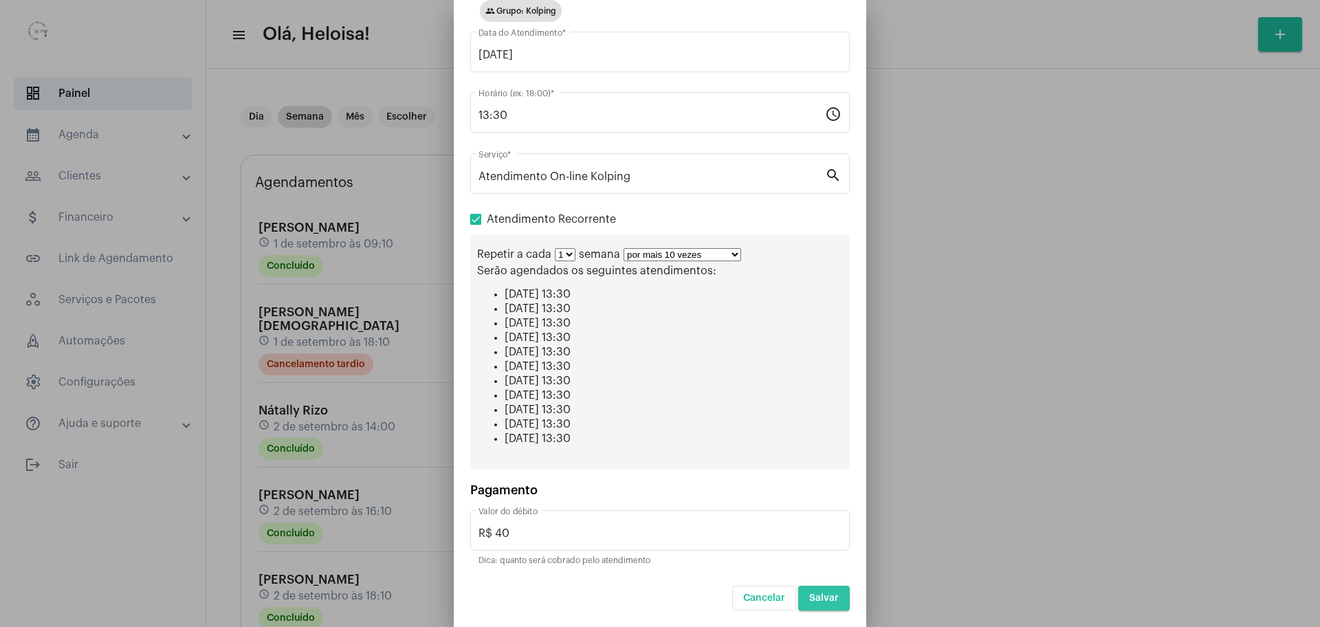
click at [818, 604] on button "Salvar" at bounding box center [824, 598] width 52 height 25
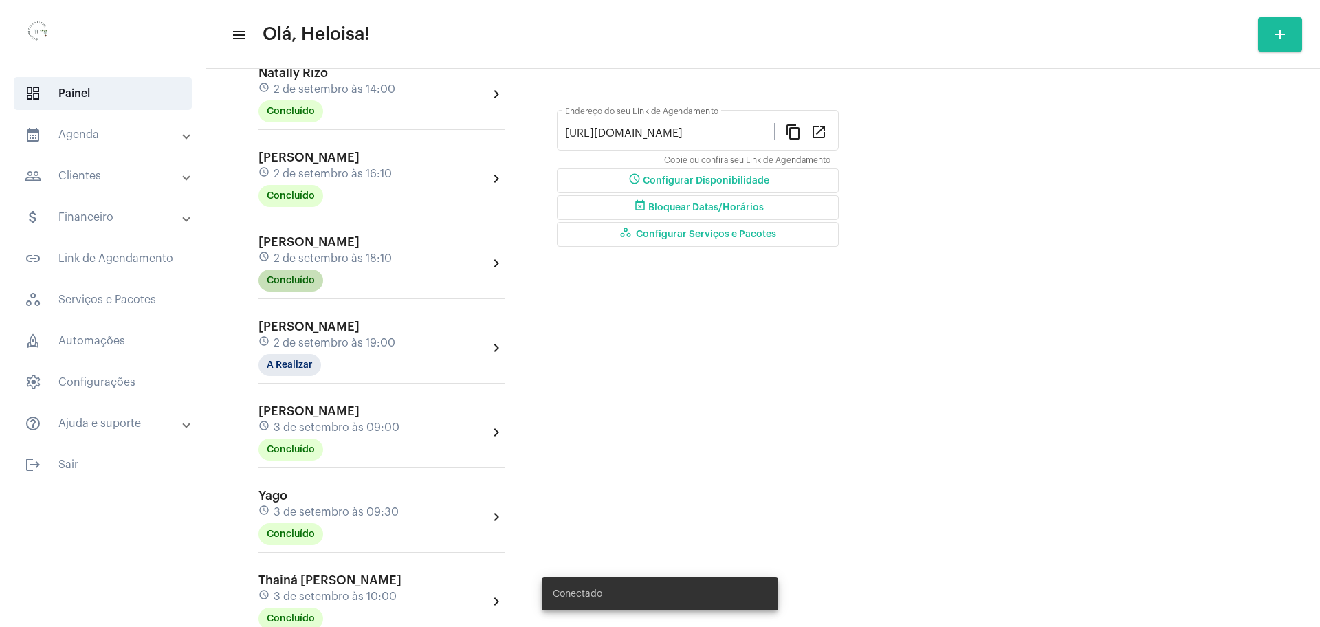
scroll to position [430, 0]
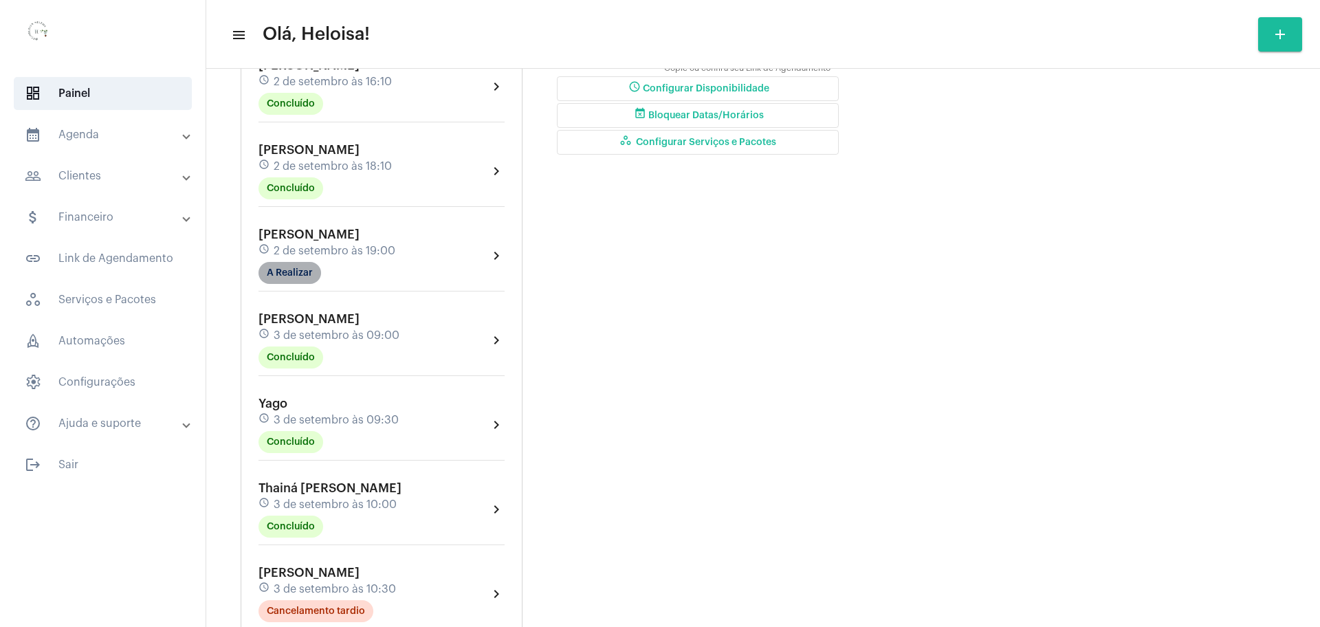
click at [284, 263] on mat-chip "A Realizar" at bounding box center [289, 273] width 63 height 22
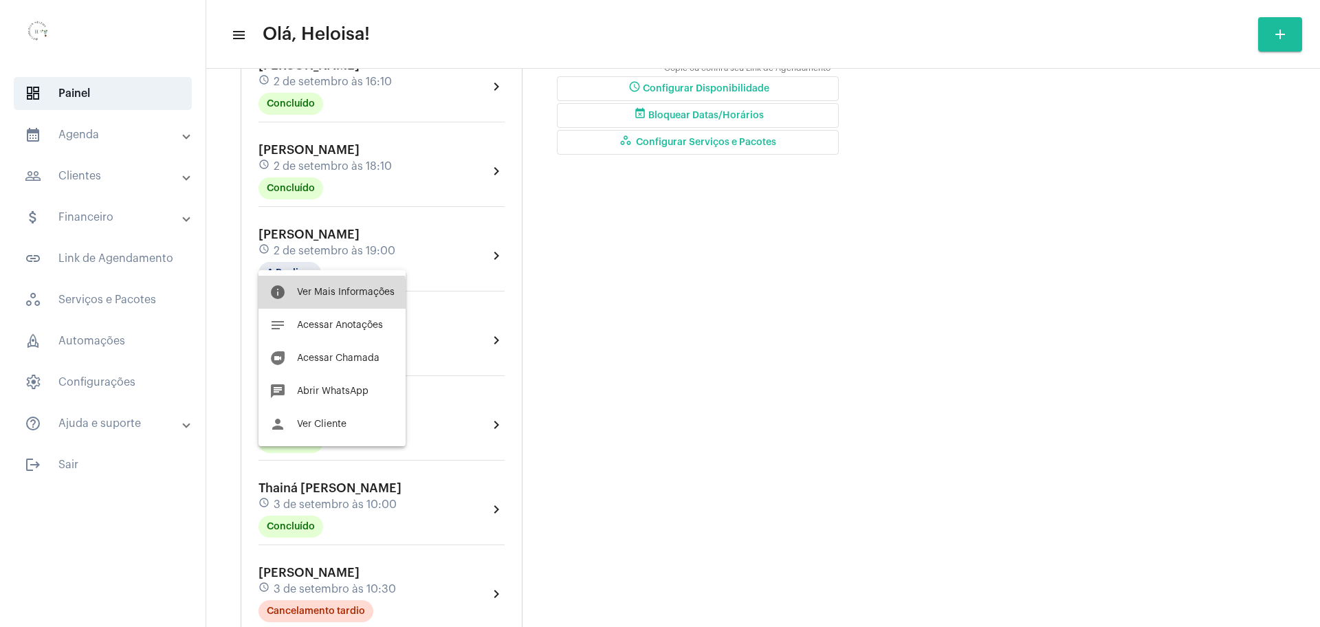
click at [318, 296] on span "Ver Mais Informações" at bounding box center [346, 292] width 98 height 10
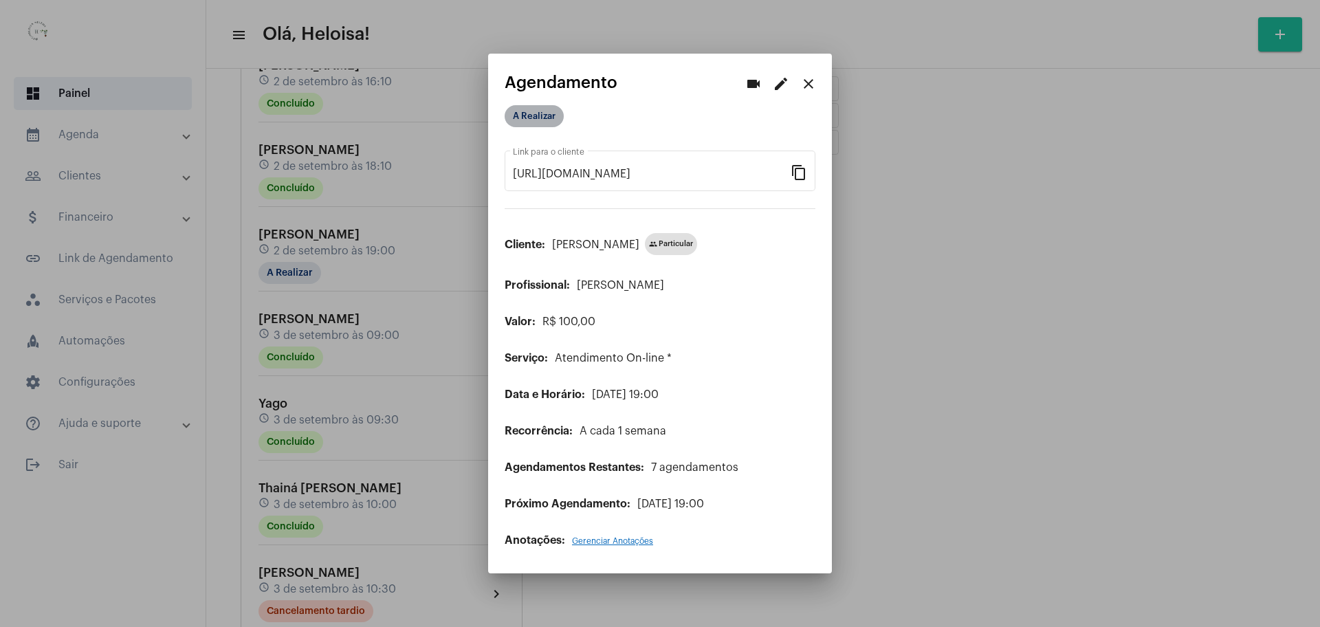
click at [535, 111] on mat-chip "A Realizar" at bounding box center [534, 116] width 59 height 22
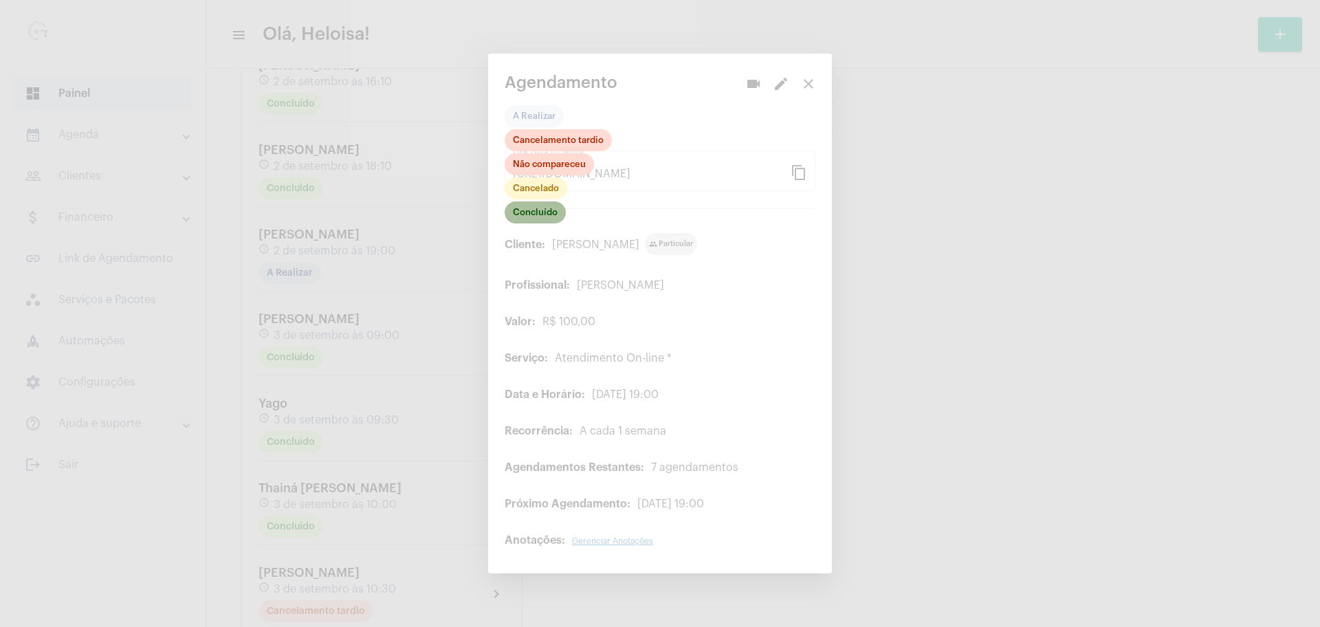
click at [546, 219] on mat-chip "Concluído" at bounding box center [535, 212] width 61 height 22
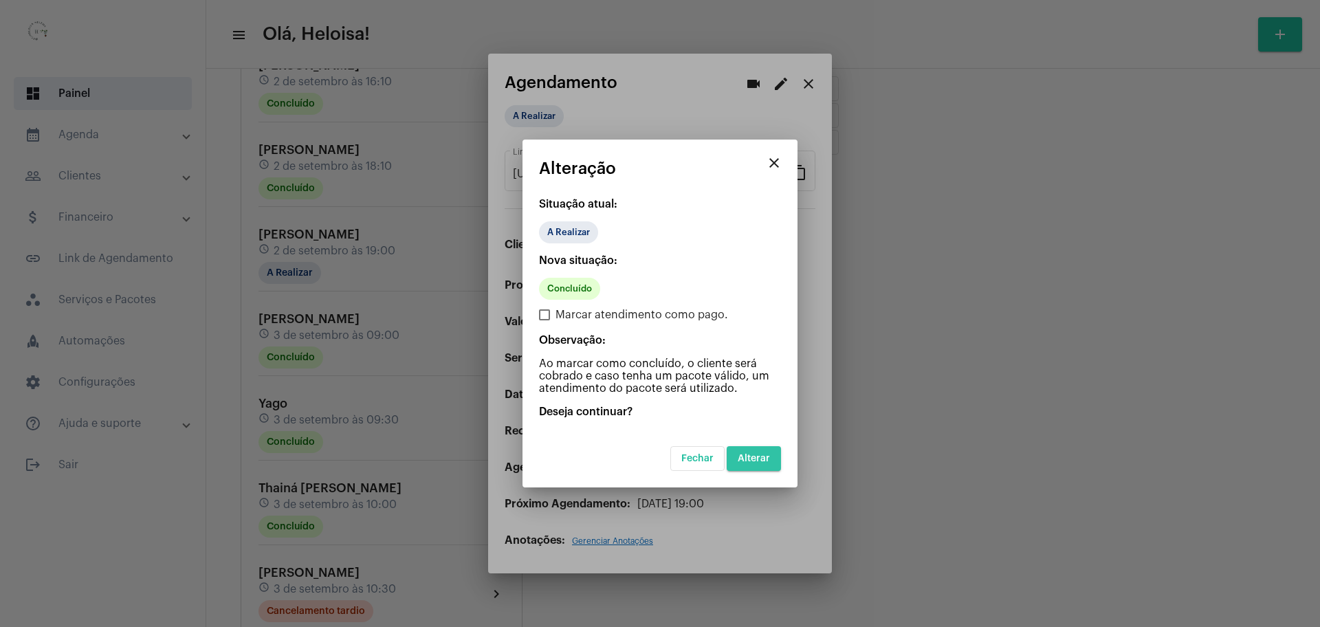
click at [759, 466] on button "Alterar" at bounding box center [754, 458] width 54 height 25
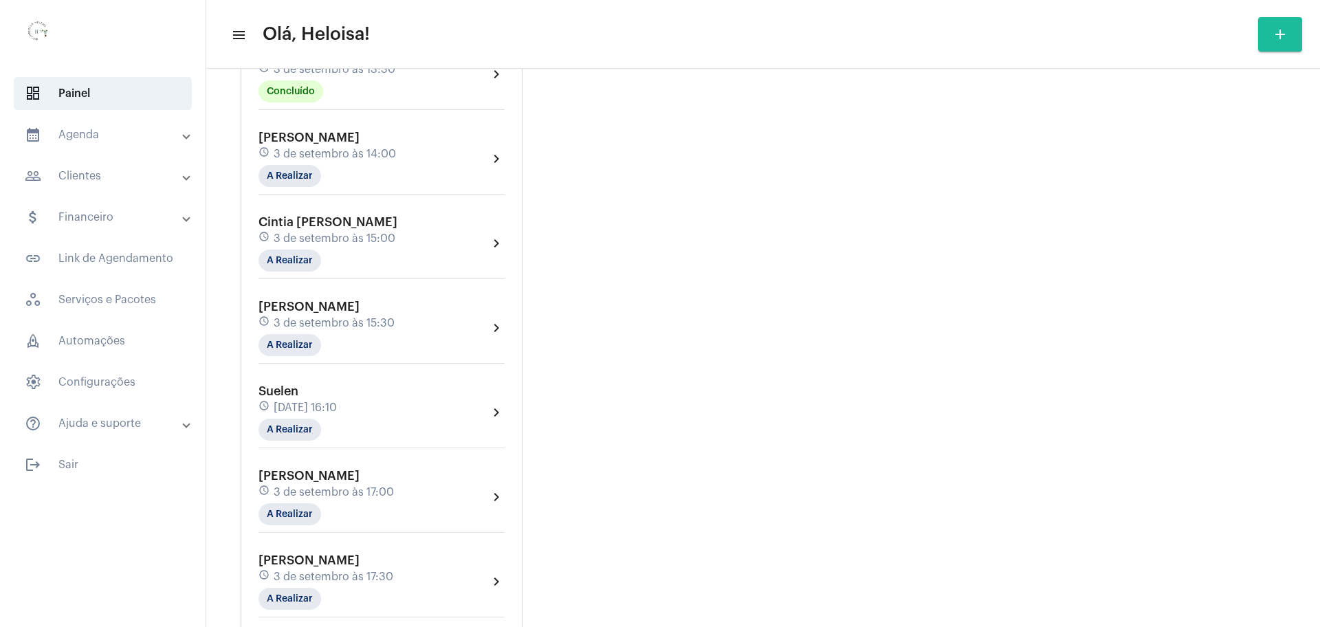
scroll to position [1117, 0]
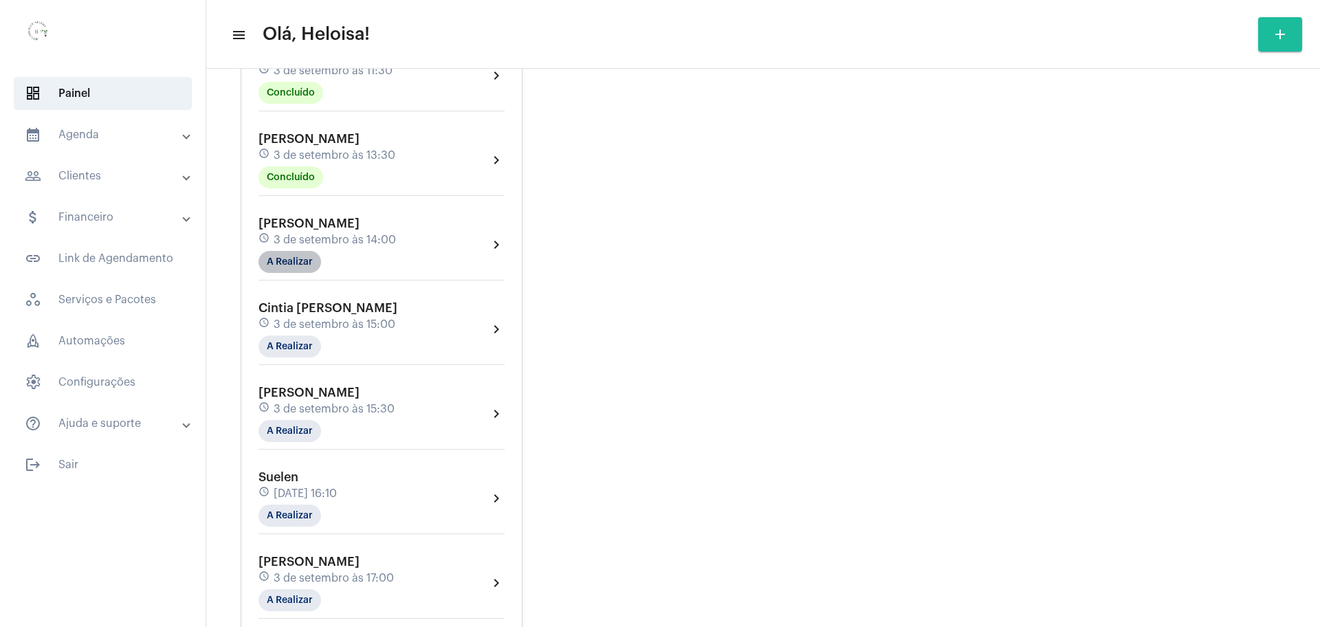
click at [298, 251] on mat-chip "A Realizar" at bounding box center [289, 262] width 63 height 22
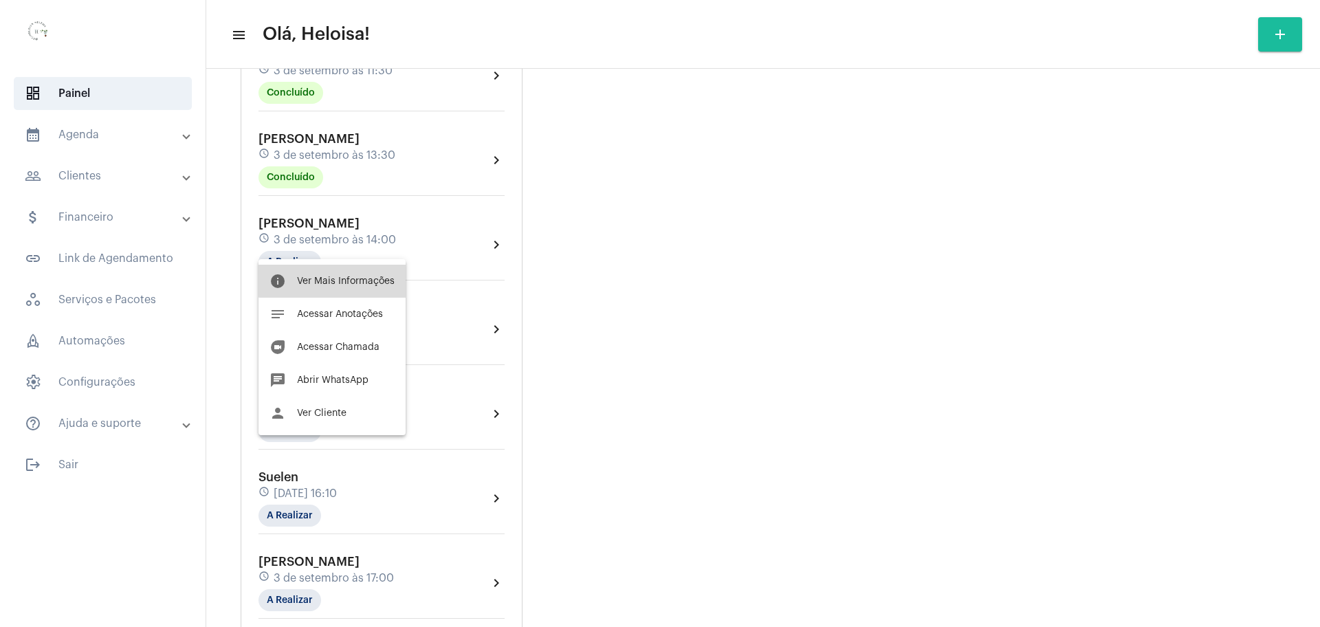
click at [346, 278] on span "Ver Mais Informações" at bounding box center [346, 281] width 98 height 10
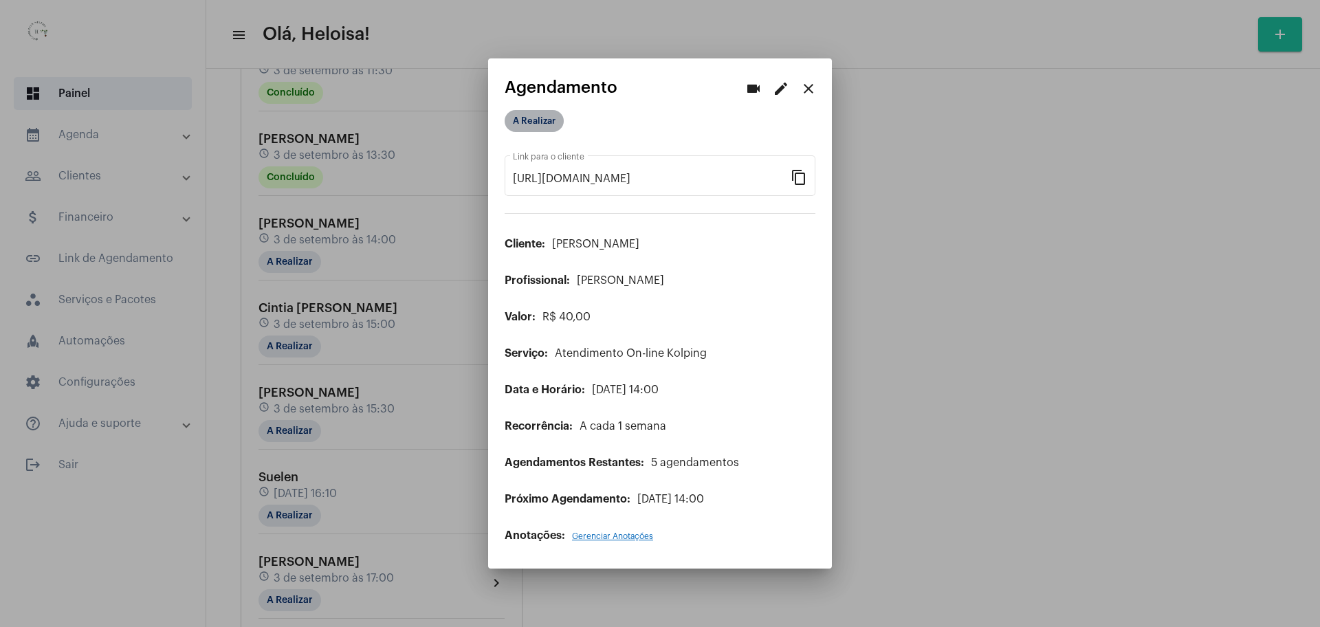
click at [523, 120] on mat-chip "A Realizar" at bounding box center [534, 121] width 59 height 22
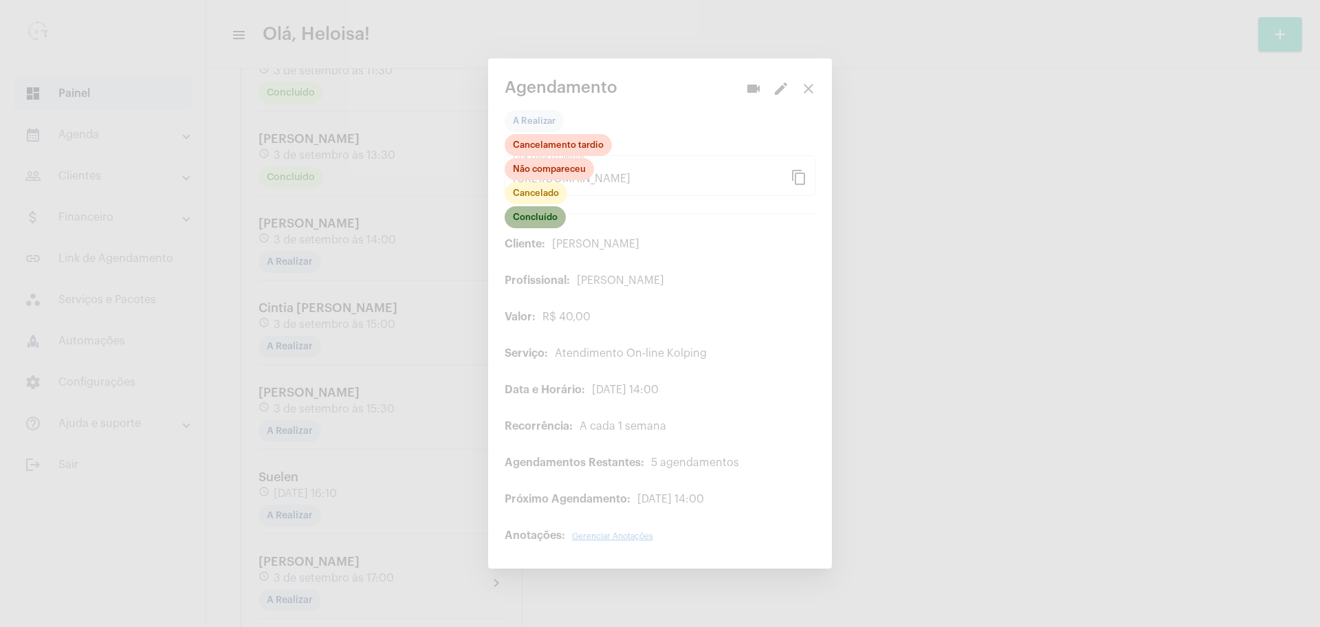
click at [536, 215] on mat-chip "Concluído" at bounding box center [535, 217] width 61 height 22
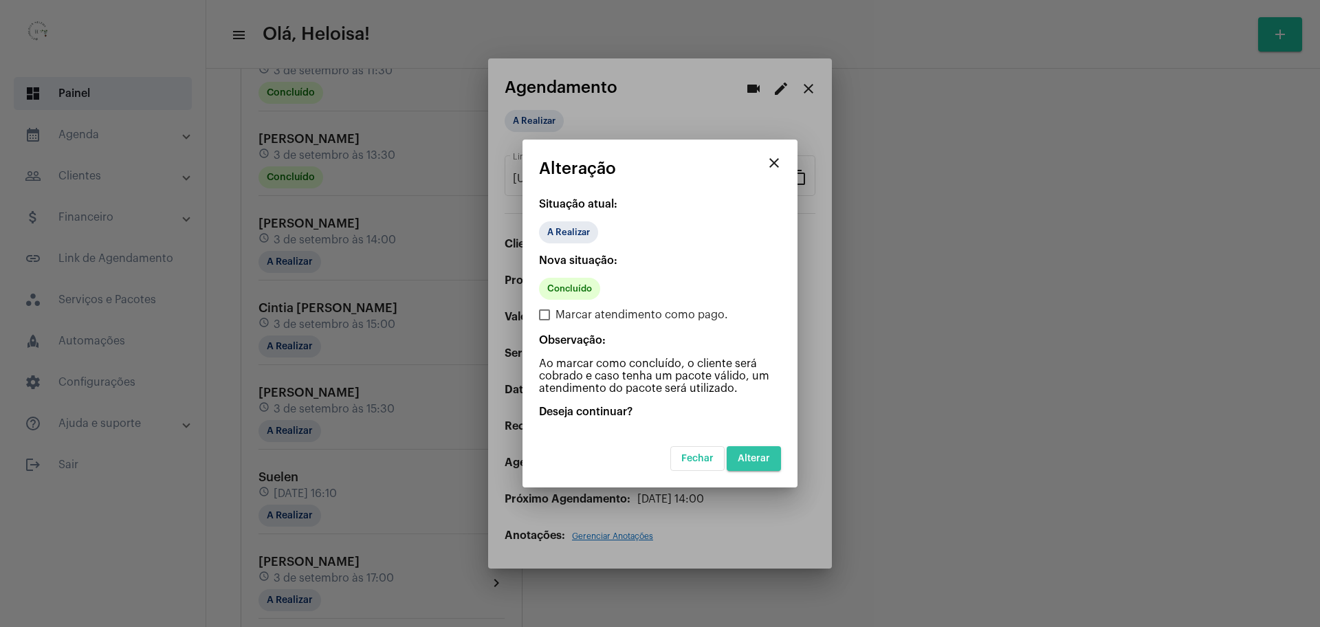
click at [765, 464] on button "Alterar" at bounding box center [754, 458] width 54 height 25
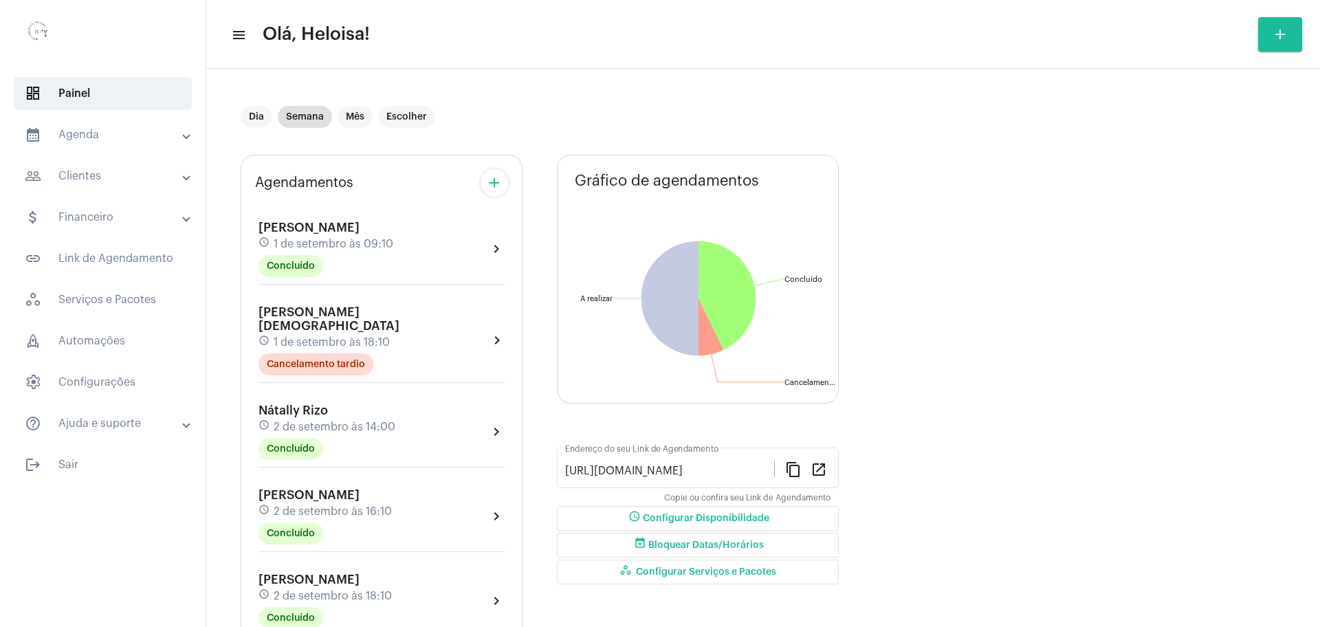
click at [86, 177] on mat-panel-title "people_outline Clientes" at bounding box center [104, 176] width 159 height 16
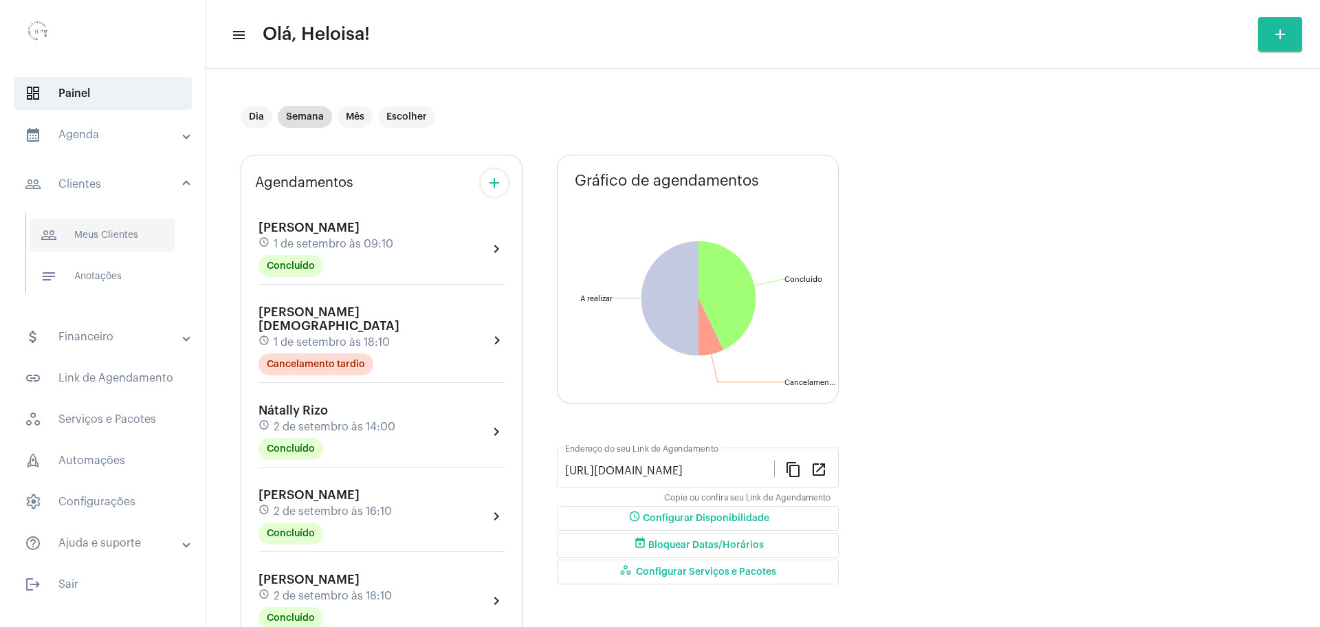
click at [131, 233] on span "people_outline Meus Clientes" at bounding box center [102, 235] width 145 height 33
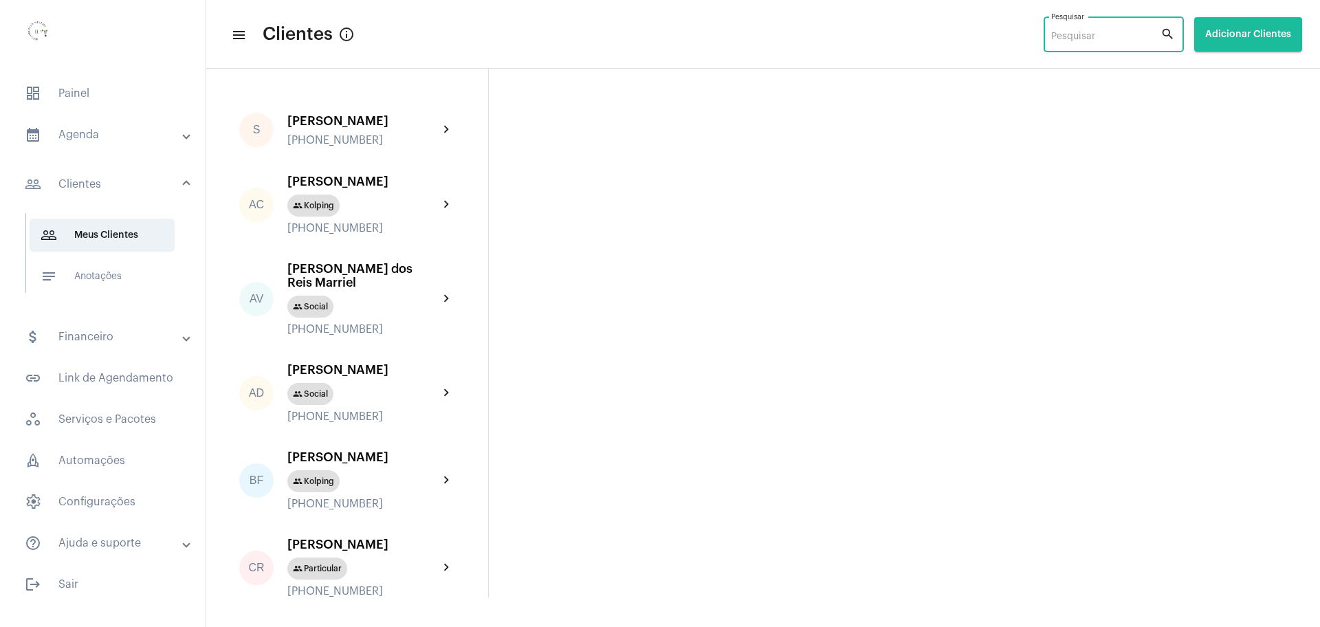
click at [1087, 36] on input "Pesquisar" at bounding box center [1105, 37] width 109 height 11
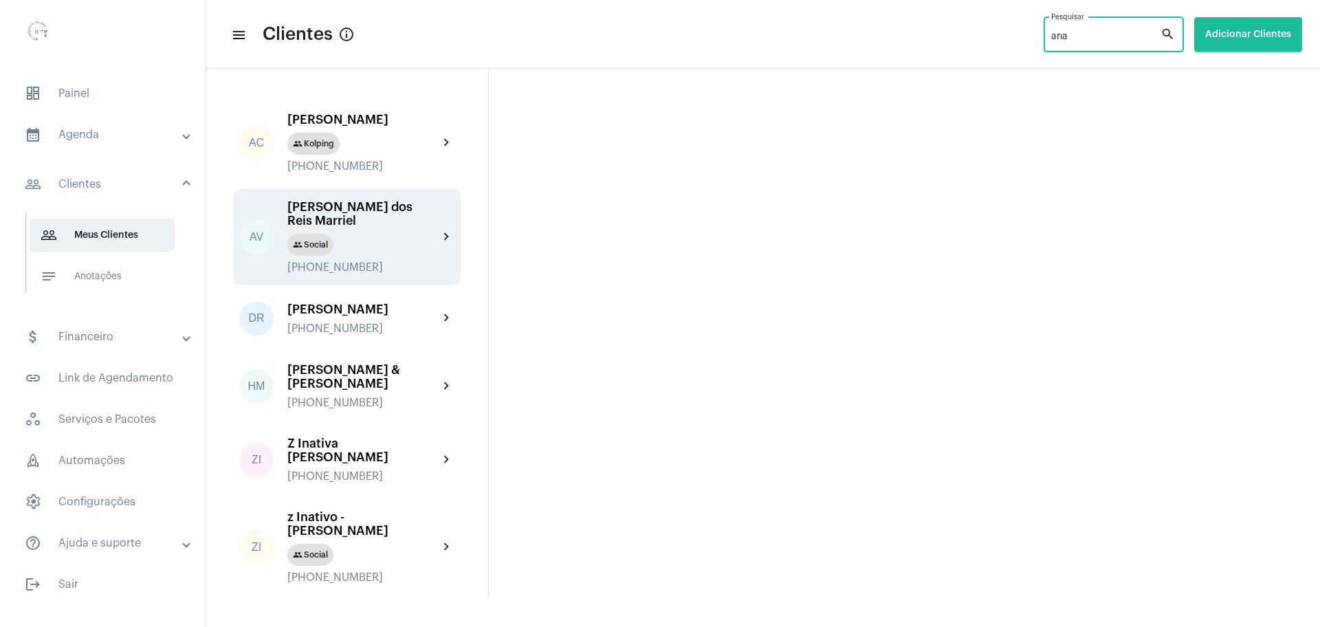
type input "ana"
click at [344, 241] on div "group Social" at bounding box center [362, 245] width 151 height 22
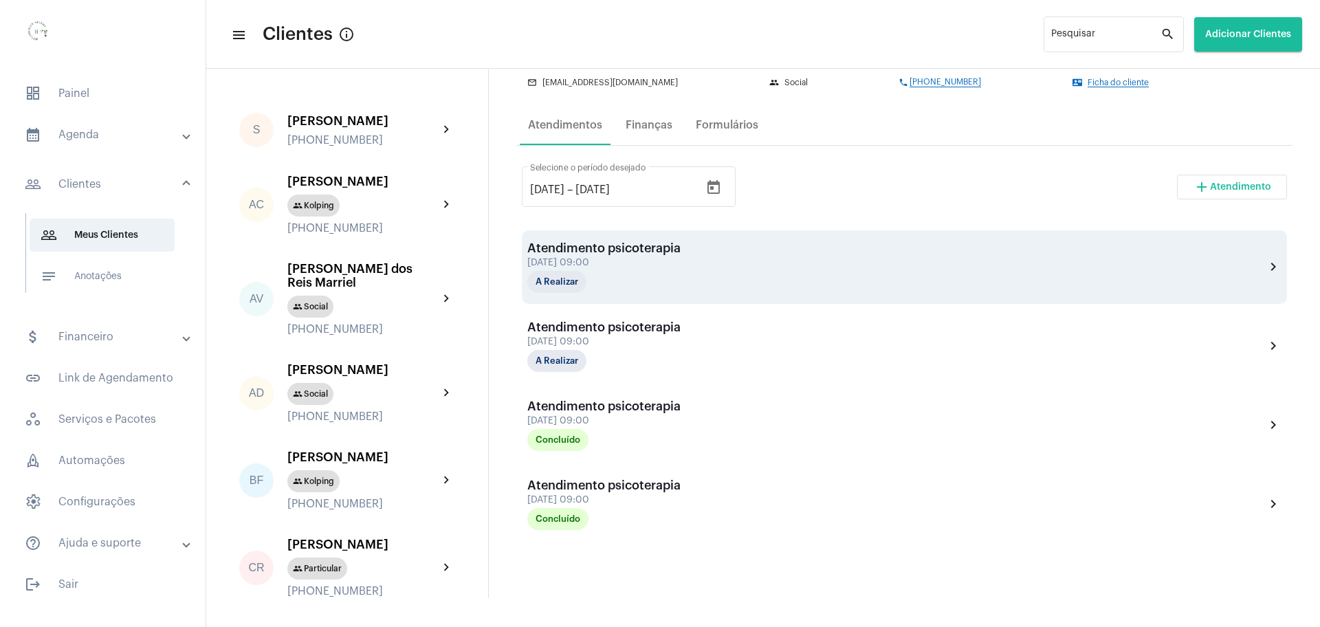
scroll to position [172, 0]
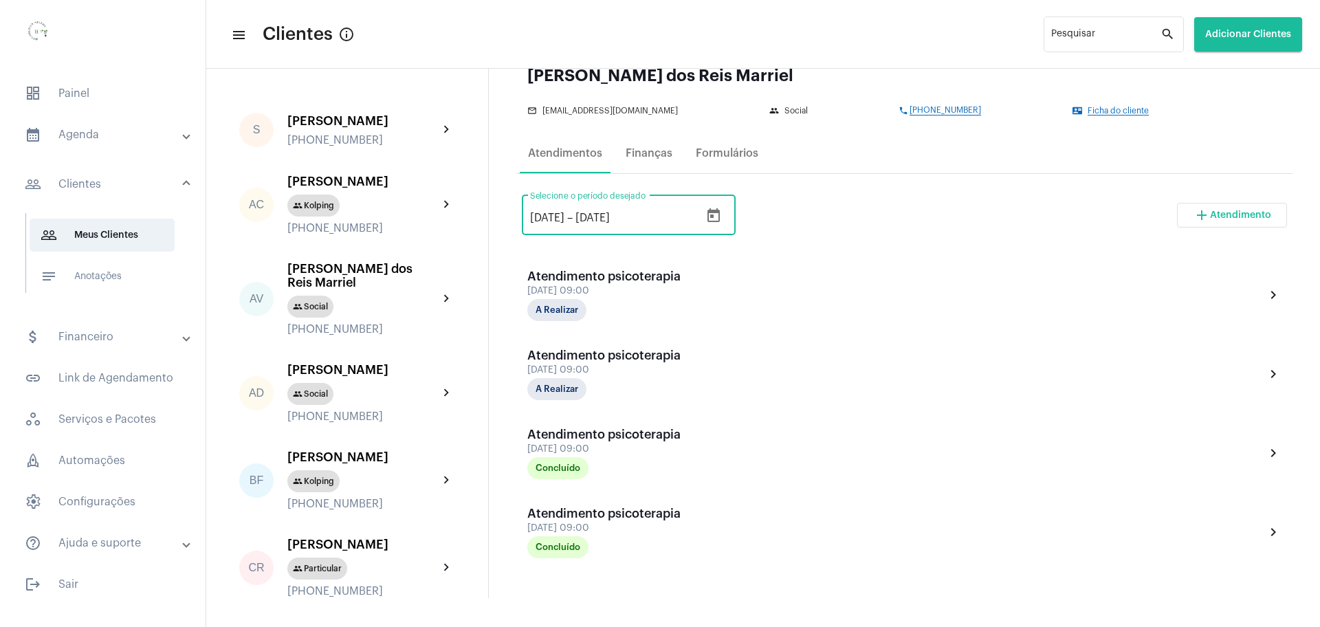
drag, startPoint x: 549, startPoint y: 219, endPoint x: 542, endPoint y: 217, distance: 7.0
click at [542, 217] on input "3/8/2025" at bounding box center [547, 218] width 34 height 12
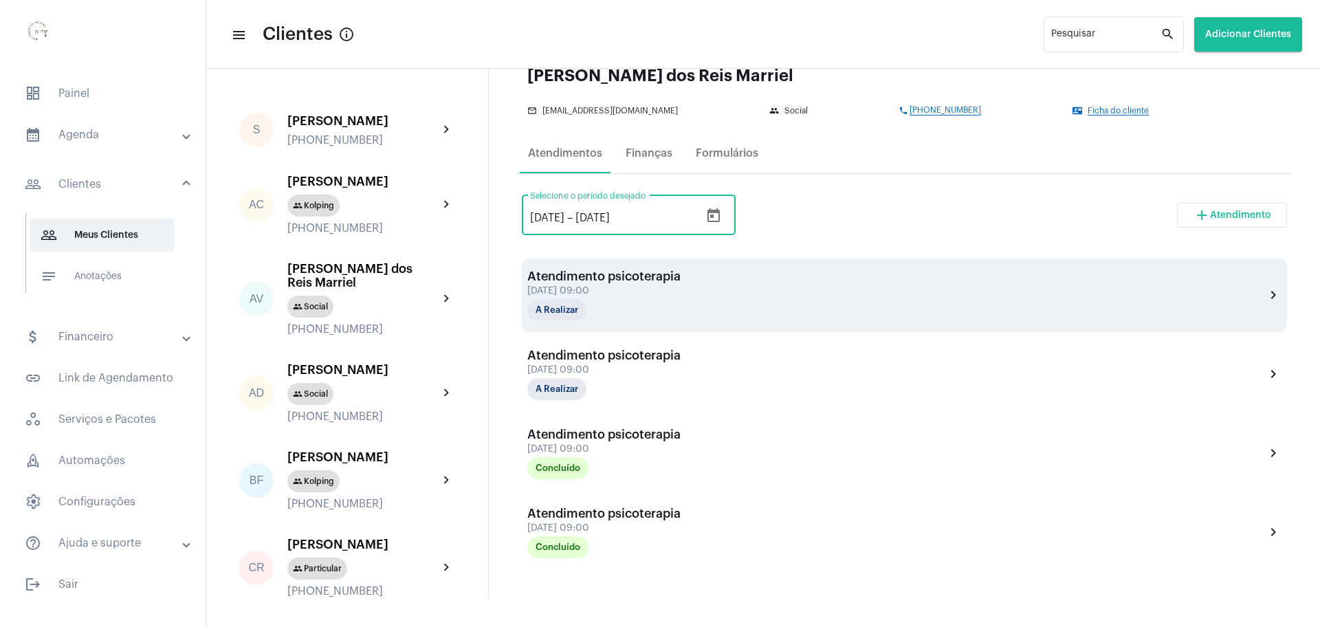
type input "3/7/2025"
click at [880, 271] on div "Atendimento psicoterapia 23 de setembro às 09:00 A Realizar chevron_right" at bounding box center [904, 295] width 754 height 52
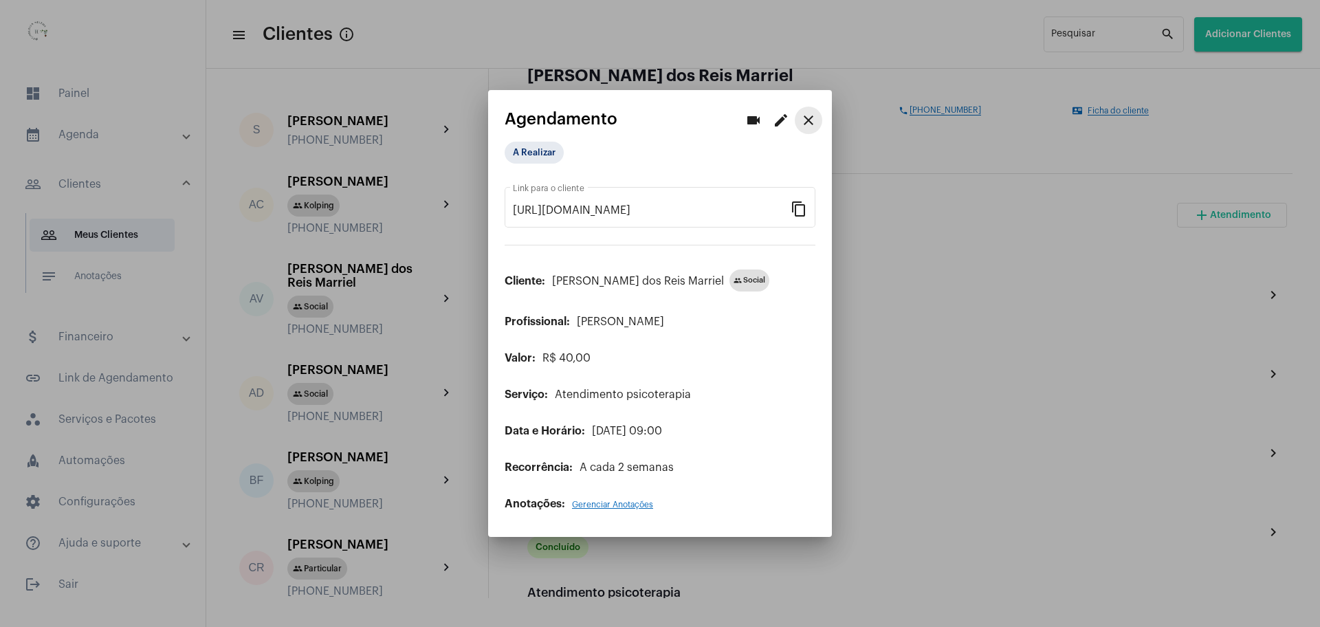
drag, startPoint x: 810, startPoint y: 124, endPoint x: 918, endPoint y: 221, distance: 145.1
click at [810, 124] on mat-icon "close" at bounding box center [808, 120] width 16 height 16
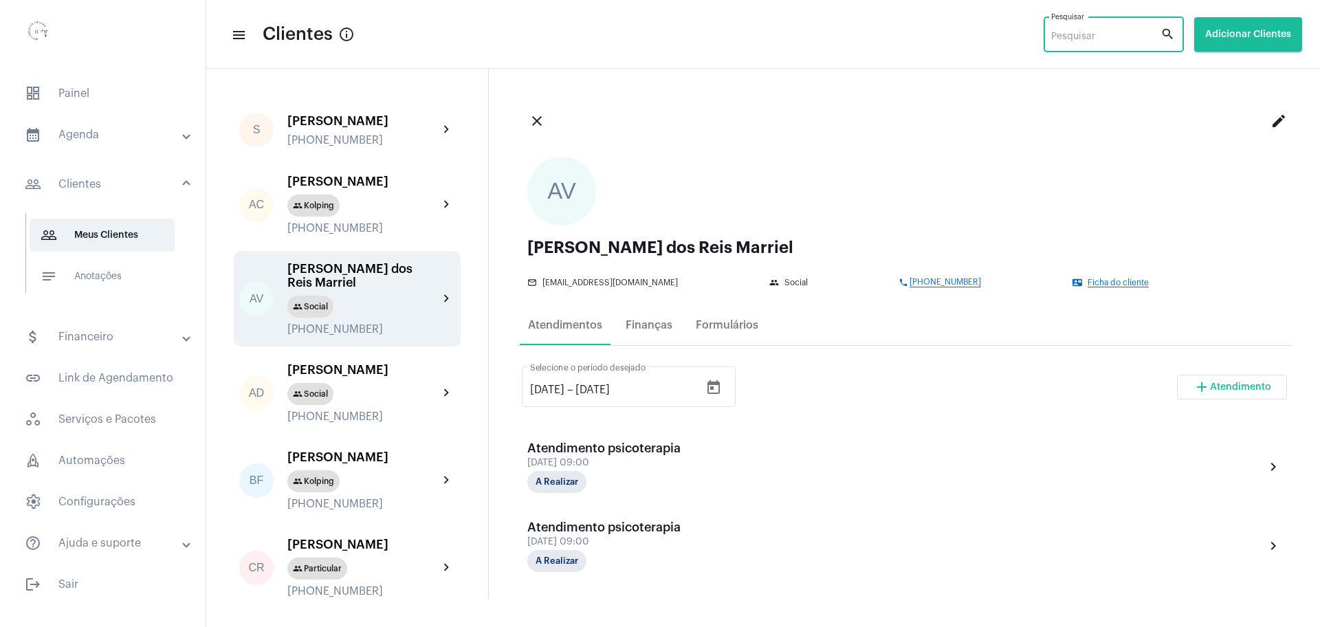
click at [1102, 33] on input "Pesquisar" at bounding box center [1105, 37] width 109 height 11
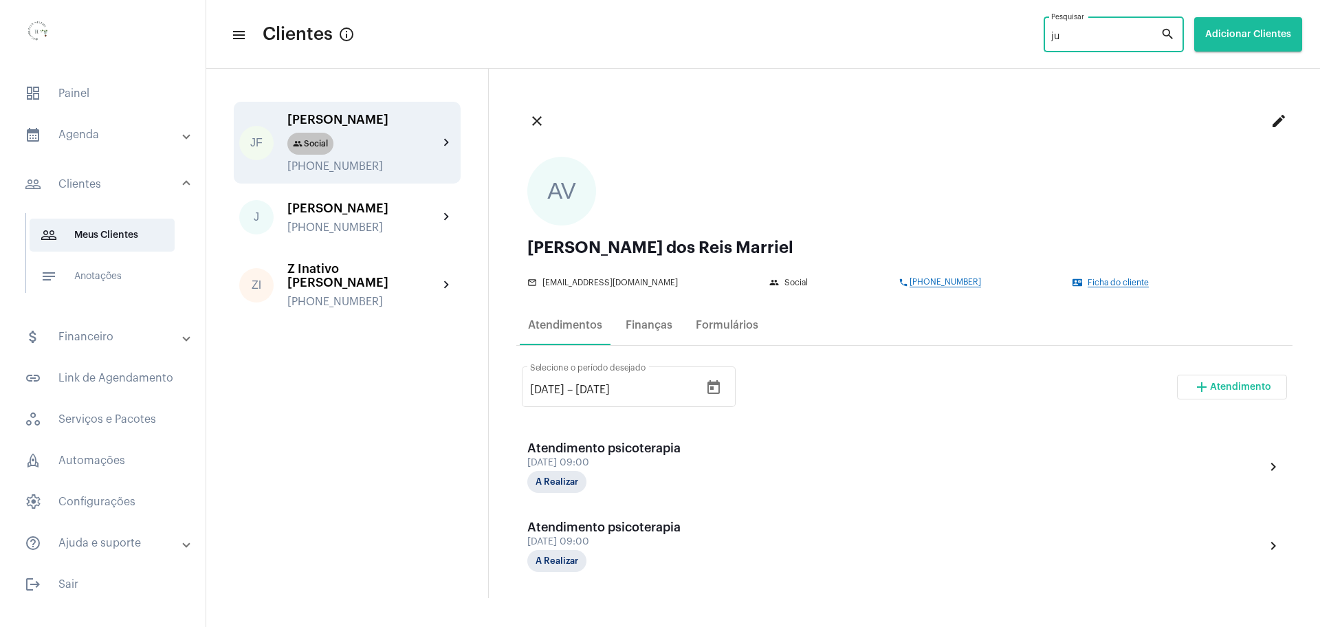
type input "ju"
click at [326, 144] on mat-chip "group Social" at bounding box center [310, 144] width 46 height 22
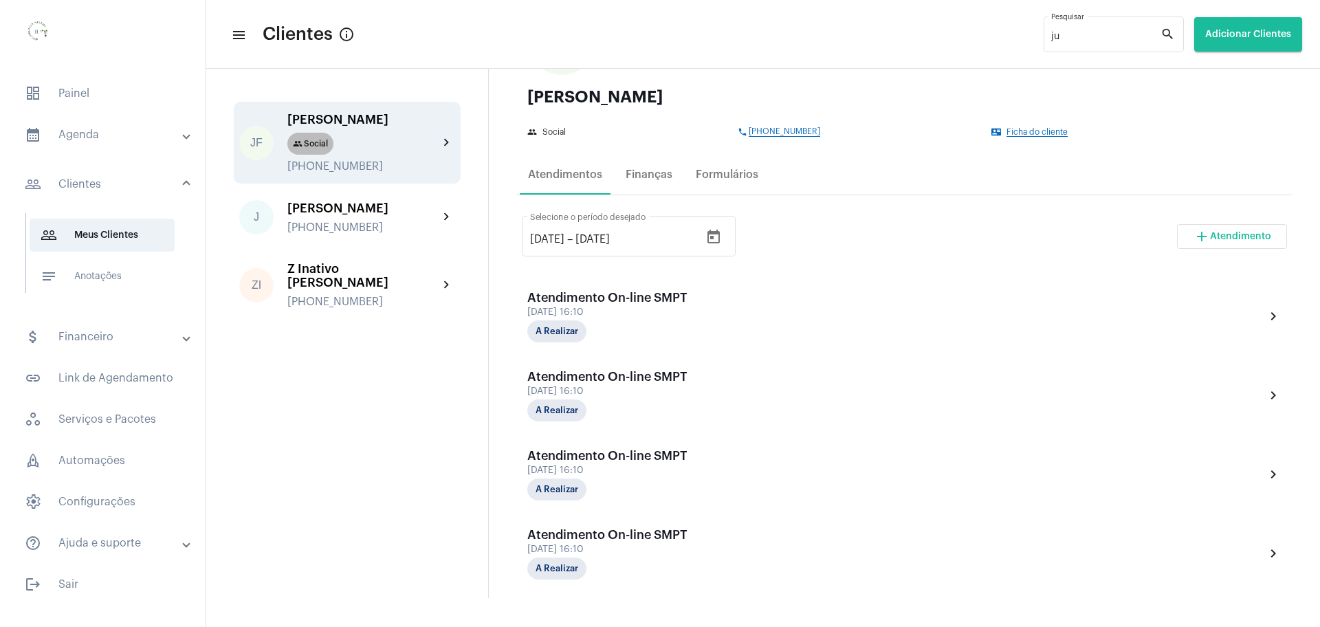
scroll to position [58, 0]
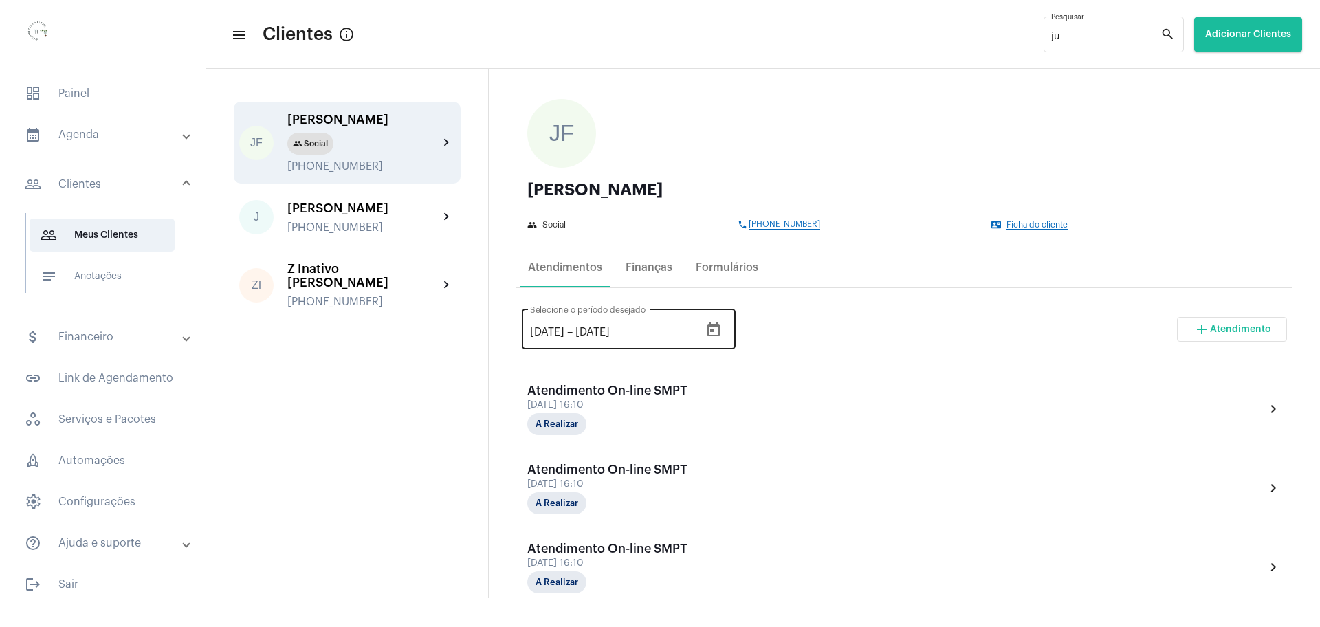
click at [545, 329] on input "3/8/2025" at bounding box center [547, 332] width 34 height 12
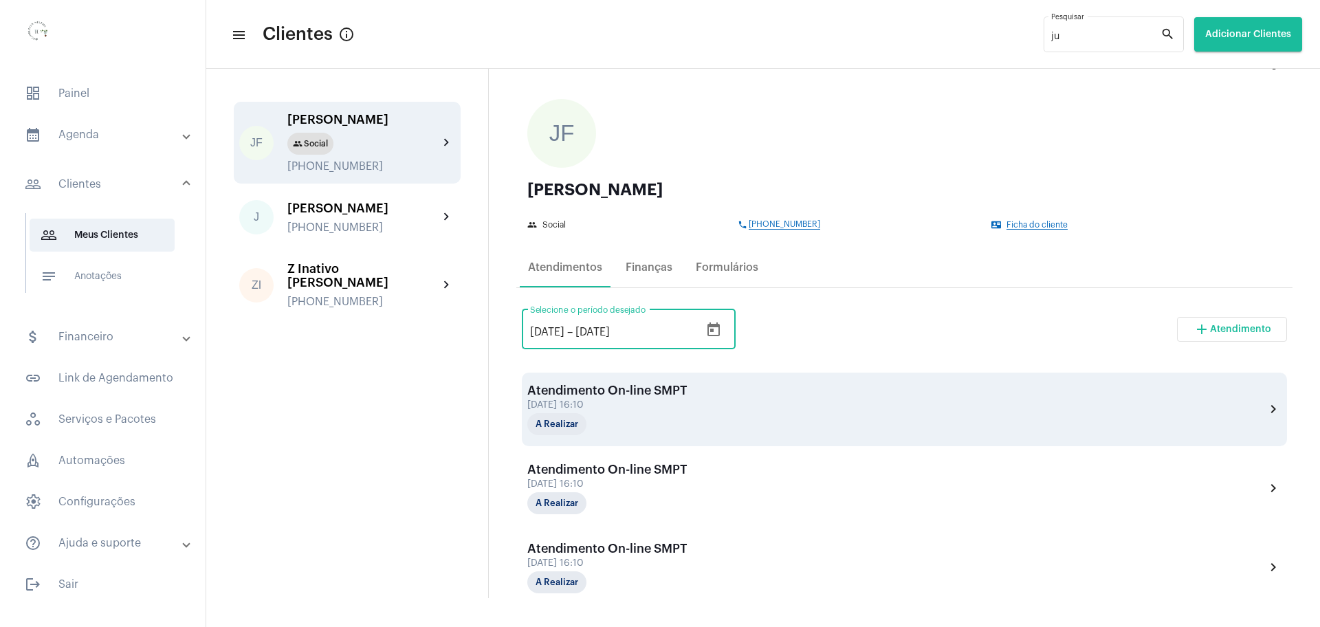
type input "3/7/2025"
click at [986, 415] on div "Atendimento On-line SMPT 2 de outubro às 16:10 A Realizar chevron_right" at bounding box center [904, 410] width 754 height 52
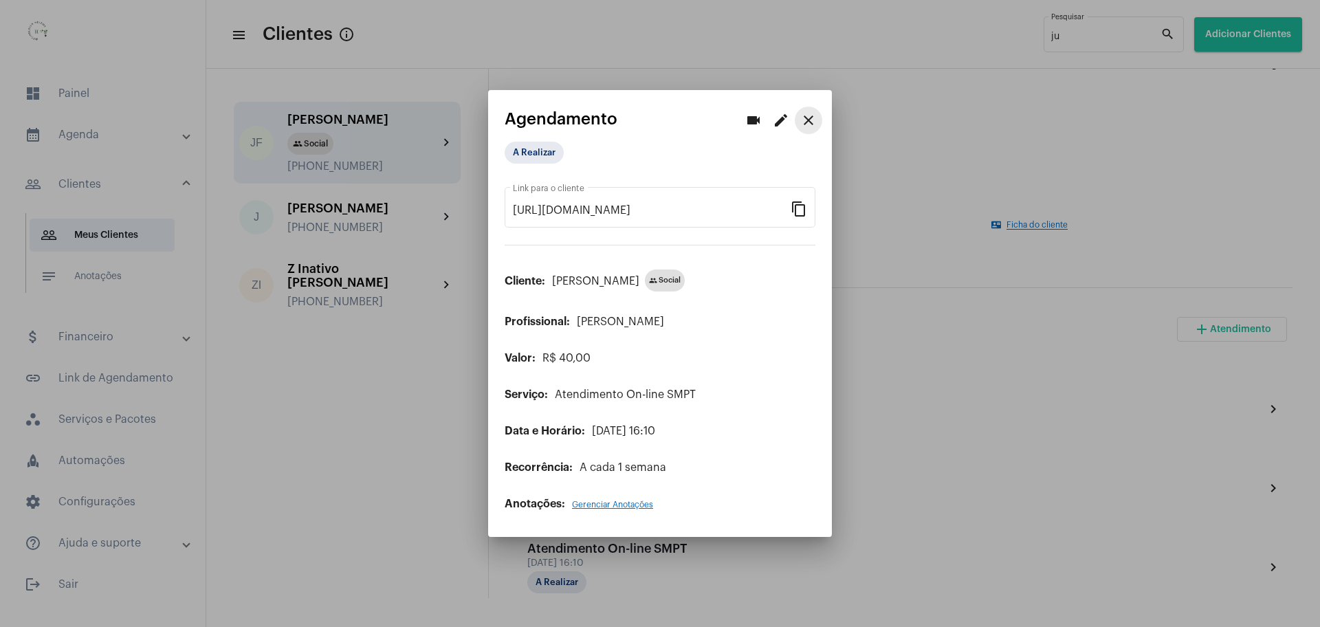
drag, startPoint x: 819, startPoint y: 126, endPoint x: 812, endPoint y: 124, distance: 7.0
click at [816, 126] on button "close" at bounding box center [808, 120] width 27 height 27
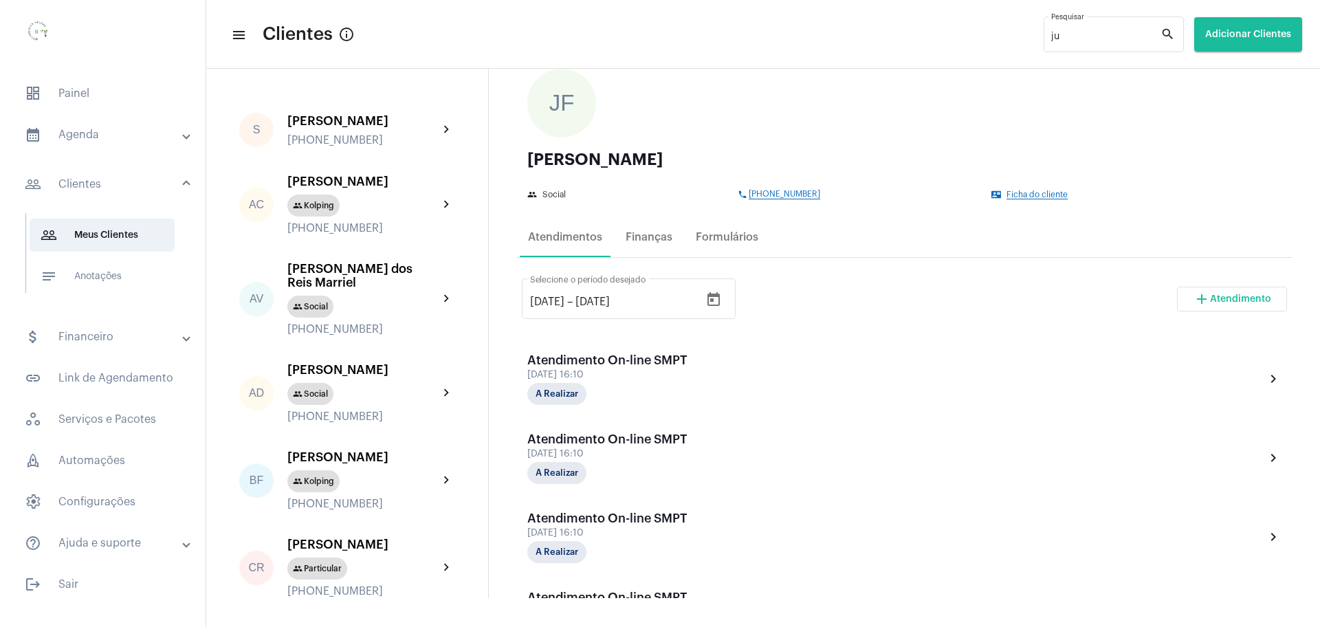
scroll to position [58, 0]
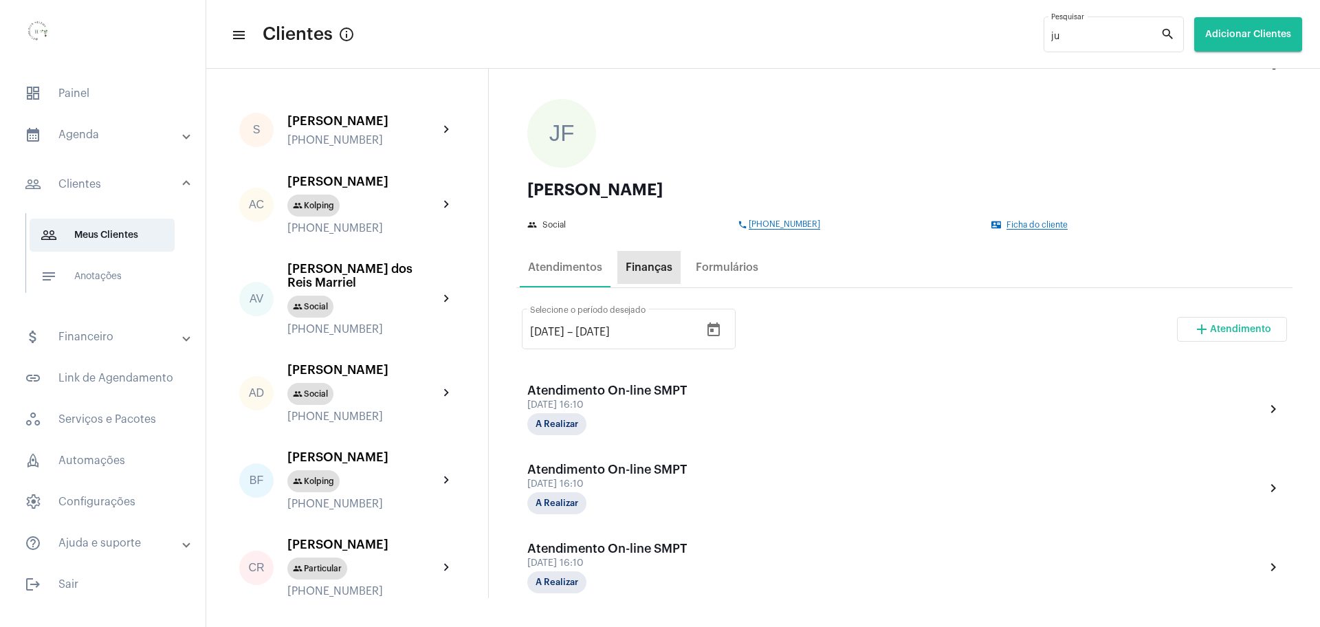
click at [654, 269] on div "Finanças" at bounding box center [649, 267] width 47 height 12
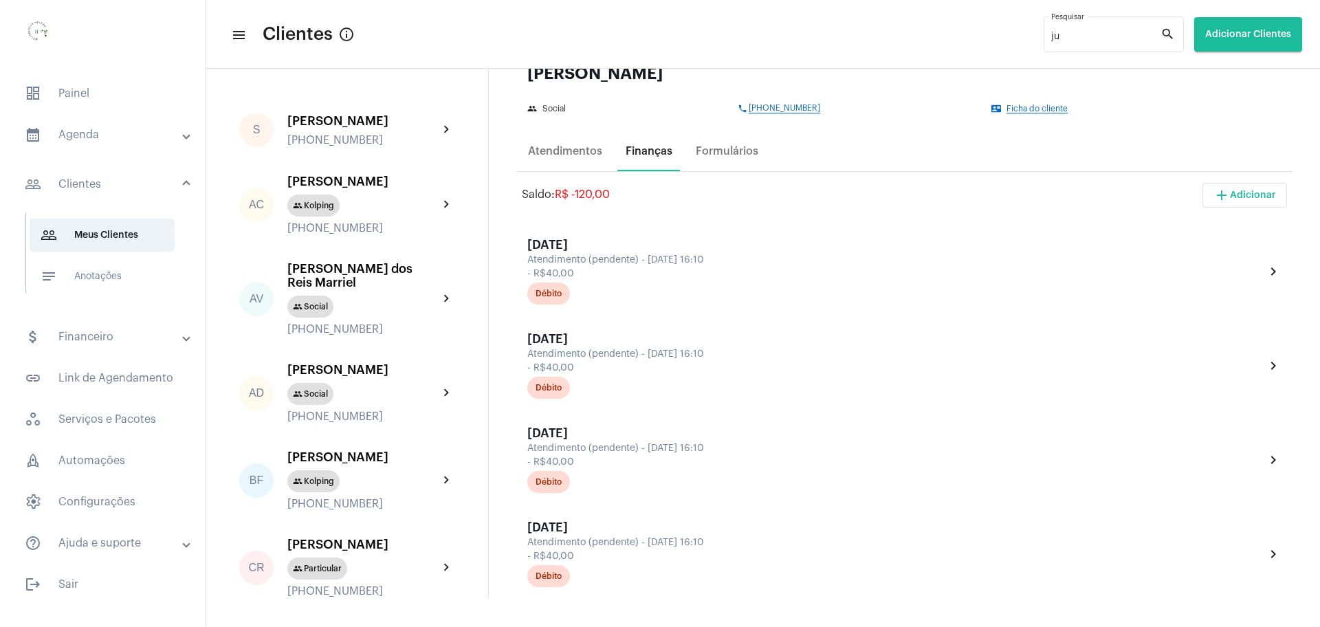
scroll to position [0, 0]
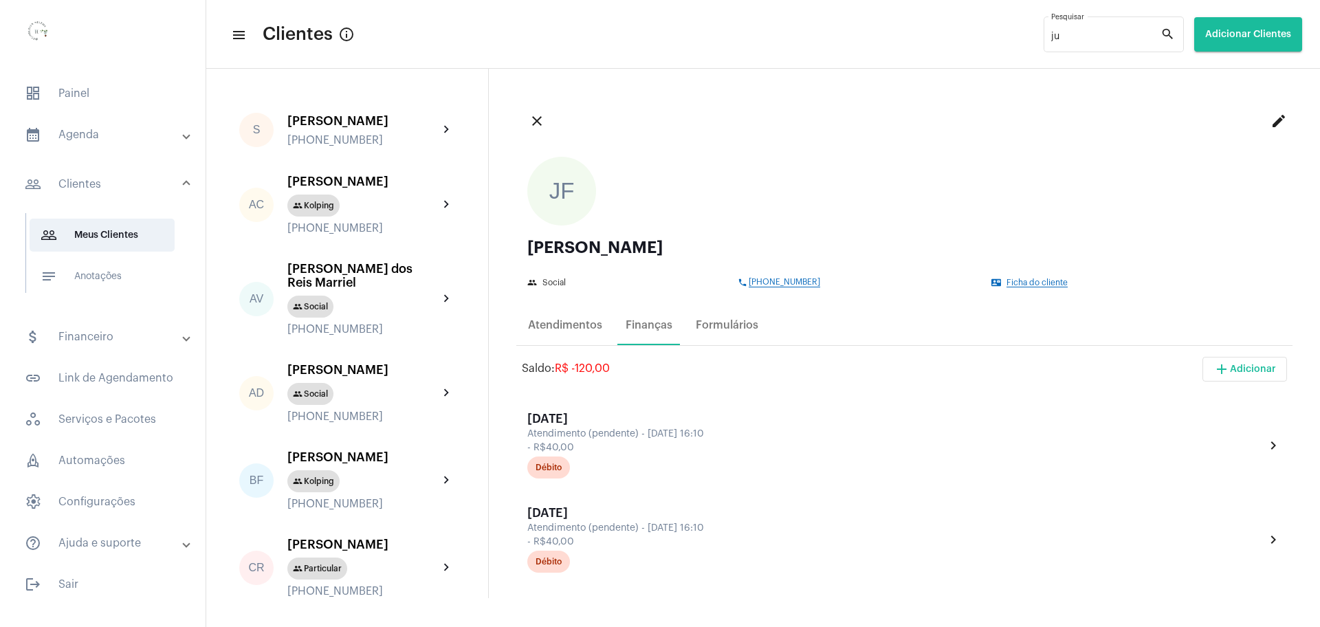
click at [1230, 375] on button "add Adicionar" at bounding box center [1244, 369] width 85 height 25
click at [1204, 440] on span "add Cobrança Avulsa" at bounding box center [1199, 438] width 97 height 25
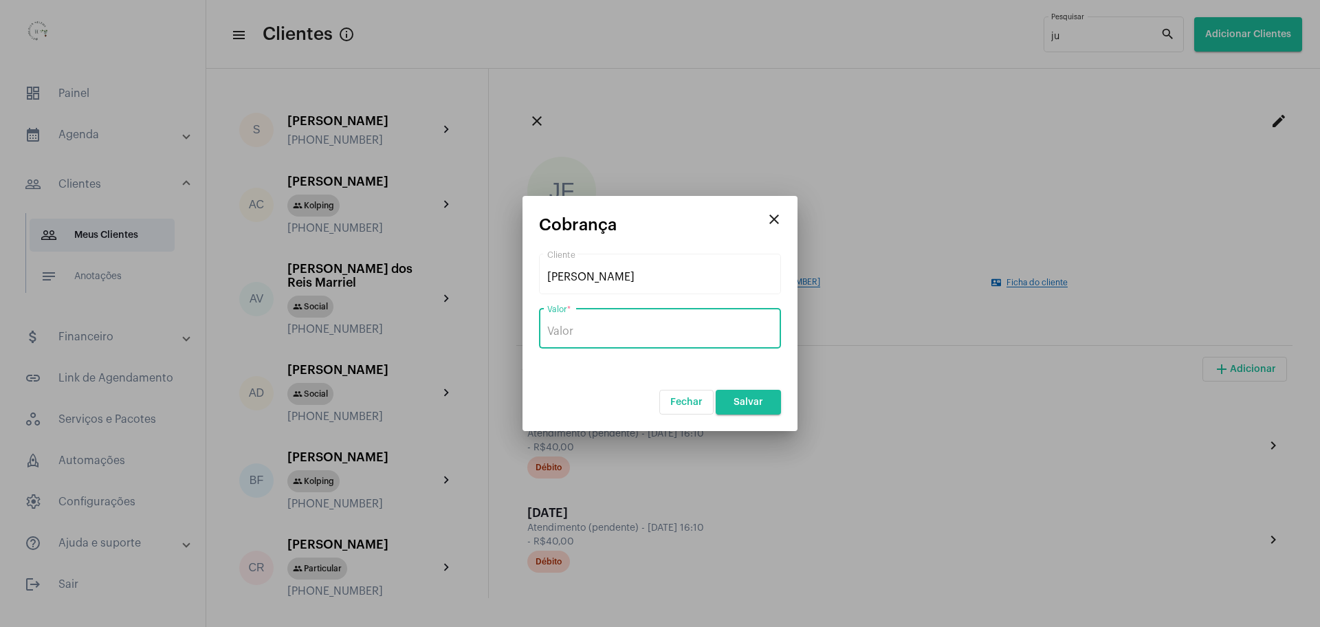
click at [663, 327] on input "Valor *" at bounding box center [659, 331] width 225 height 12
type input "R$ 120"
click at [757, 405] on span "Salvar" at bounding box center [749, 402] width 30 height 10
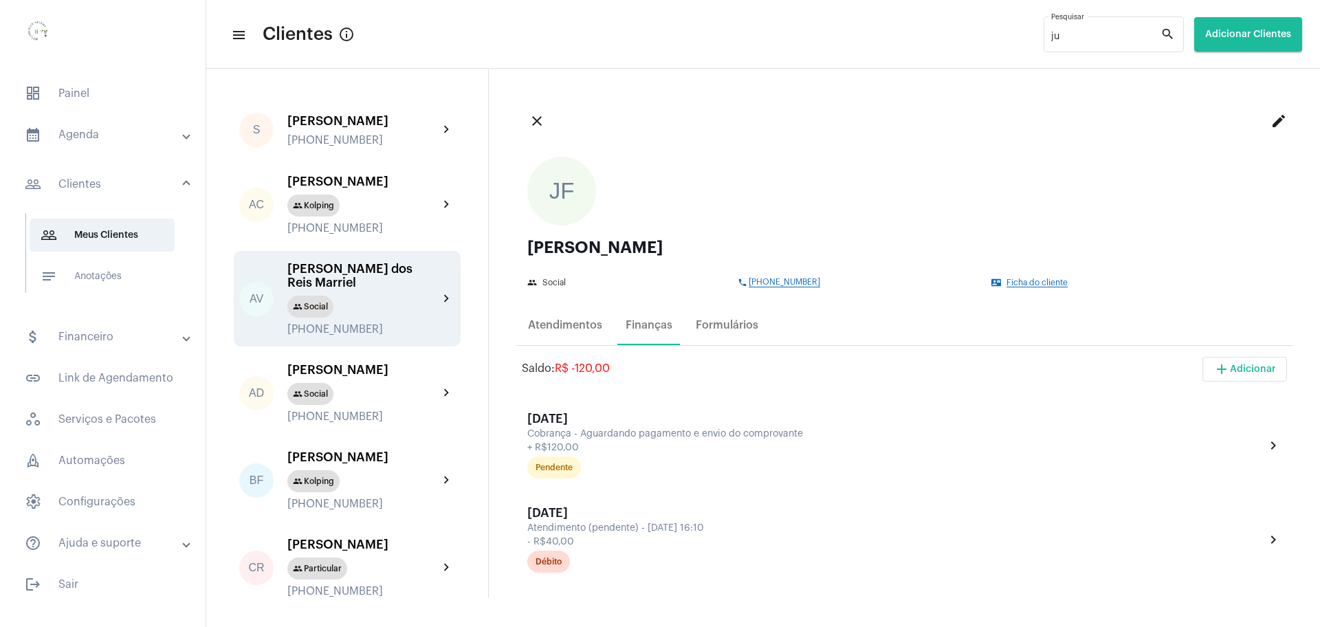
click at [344, 289] on div "[PERSON_NAME] dos Reis Marriel" at bounding box center [362, 275] width 151 height 27
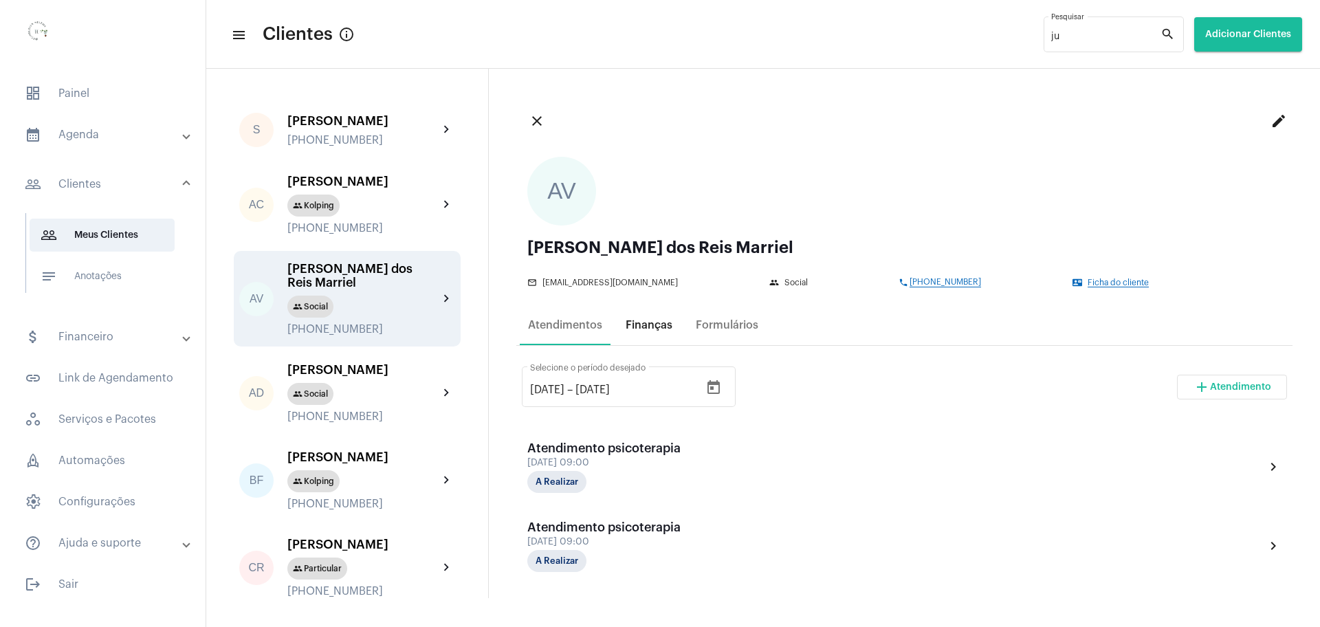
click at [639, 329] on div "Finanças" at bounding box center [649, 325] width 47 height 12
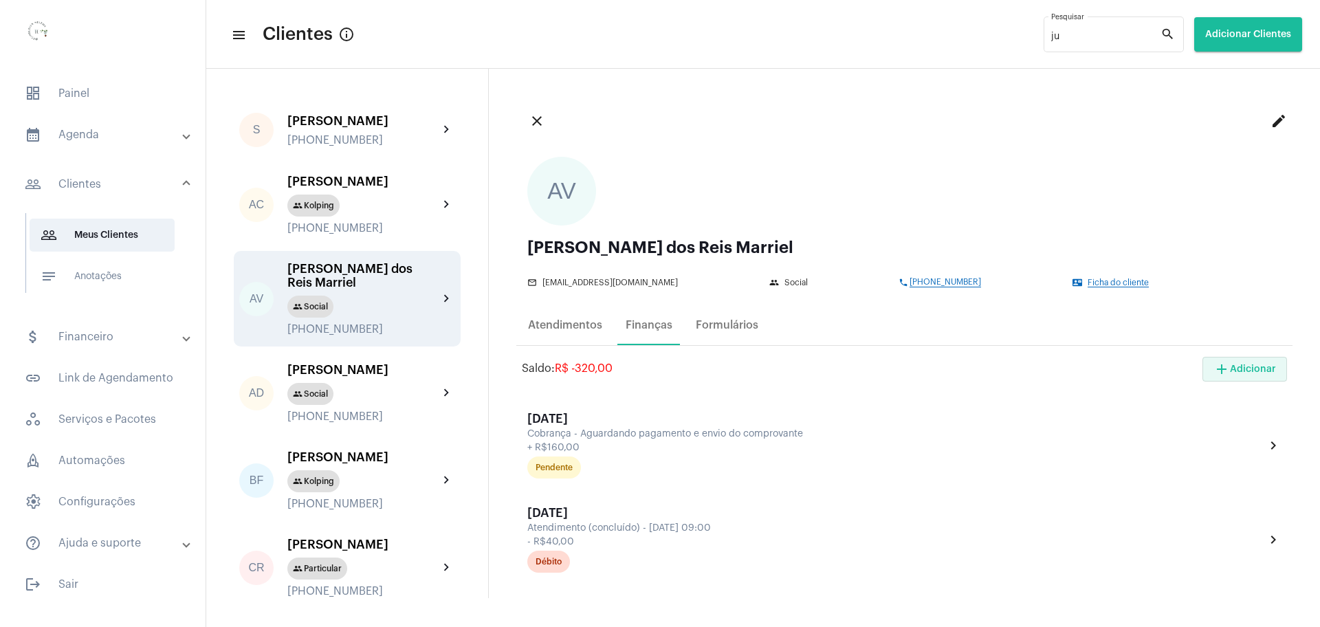
click at [1223, 372] on span "add Adicionar" at bounding box center [1244, 369] width 63 height 10
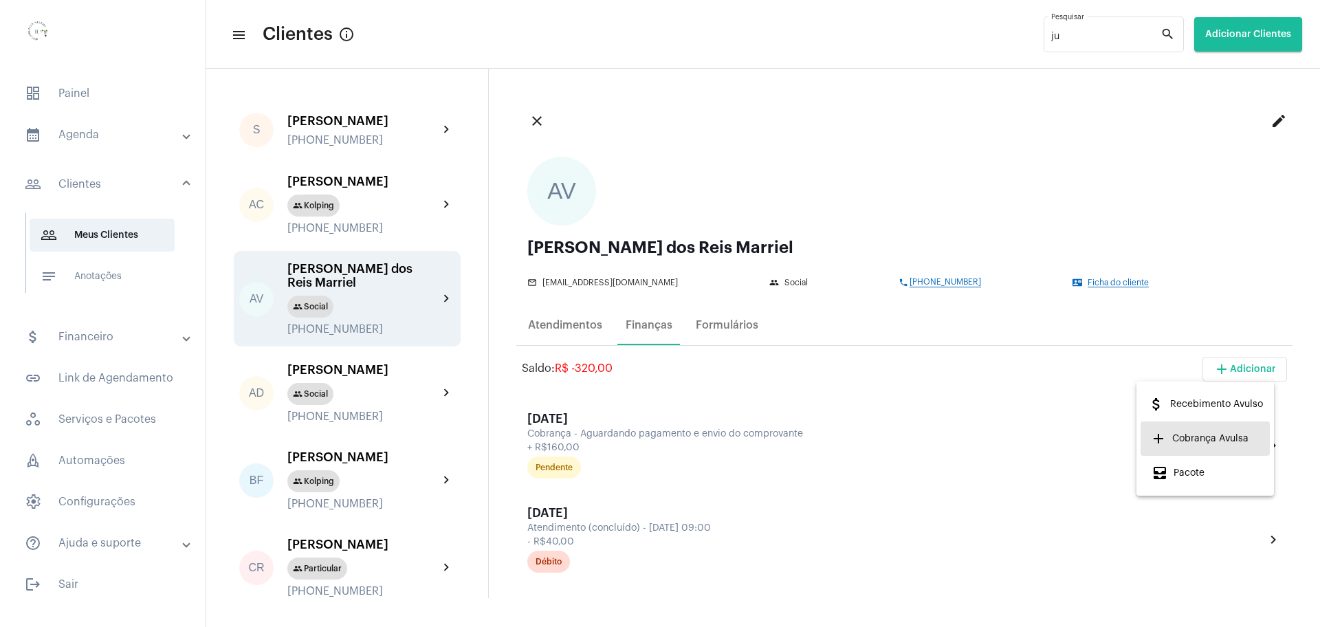
click at [1199, 433] on span "add Cobrança Avulsa" at bounding box center [1199, 438] width 97 height 25
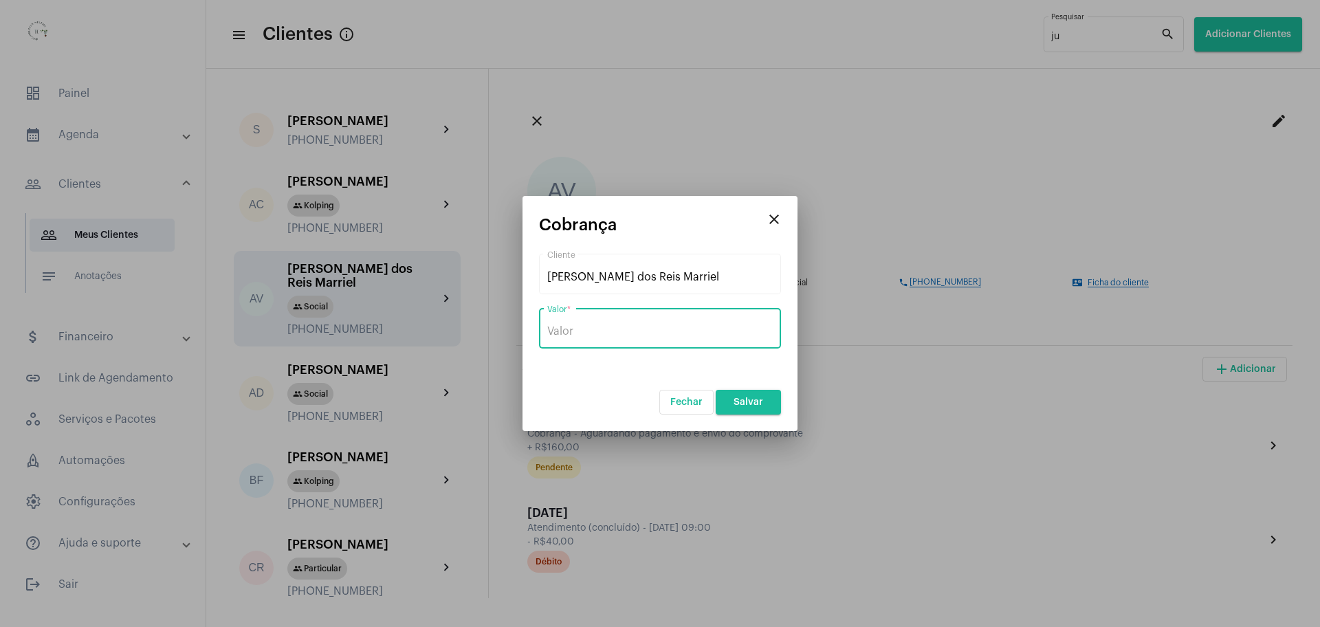
click at [696, 335] on input "Valor *" at bounding box center [659, 331] width 225 height 12
type input "R$ 80"
click at [624, 385] on form "Ana Vitória dos Reis Marriel Cliente R$ 80 Valor * Fechar Salvar" at bounding box center [660, 333] width 242 height 164
click at [742, 404] on span "Salvar" at bounding box center [749, 402] width 30 height 10
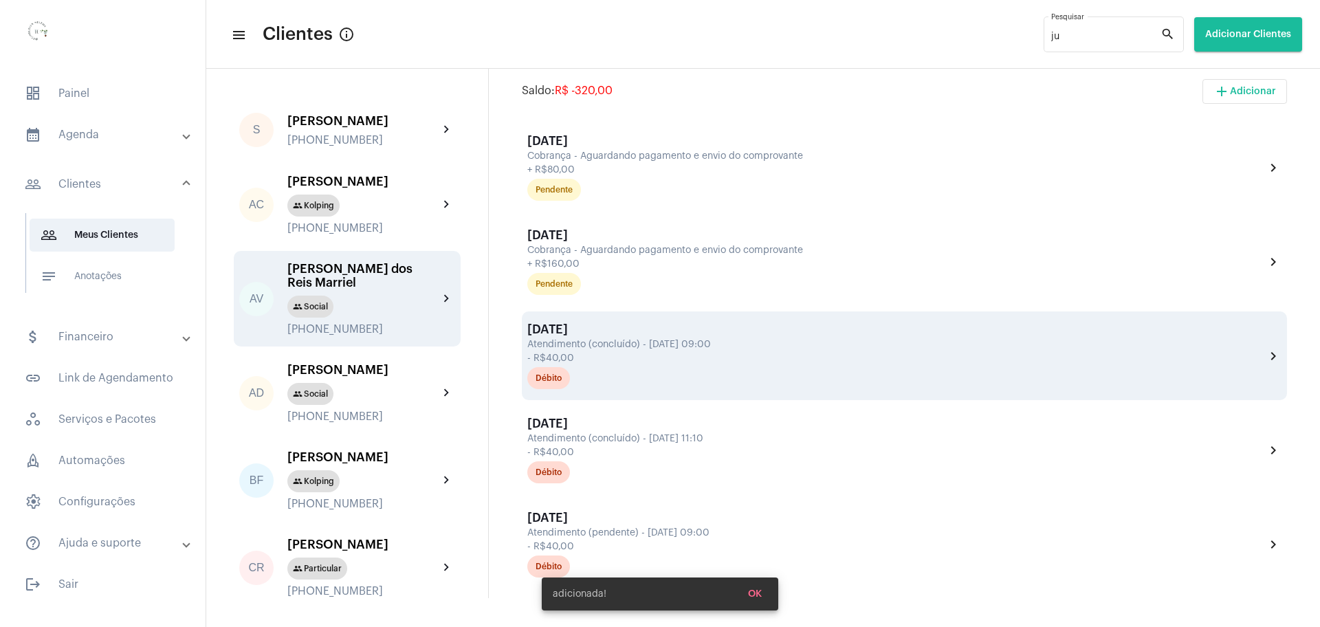
scroll to position [344, 0]
